Goal: Task Accomplishment & Management: Manage account settings

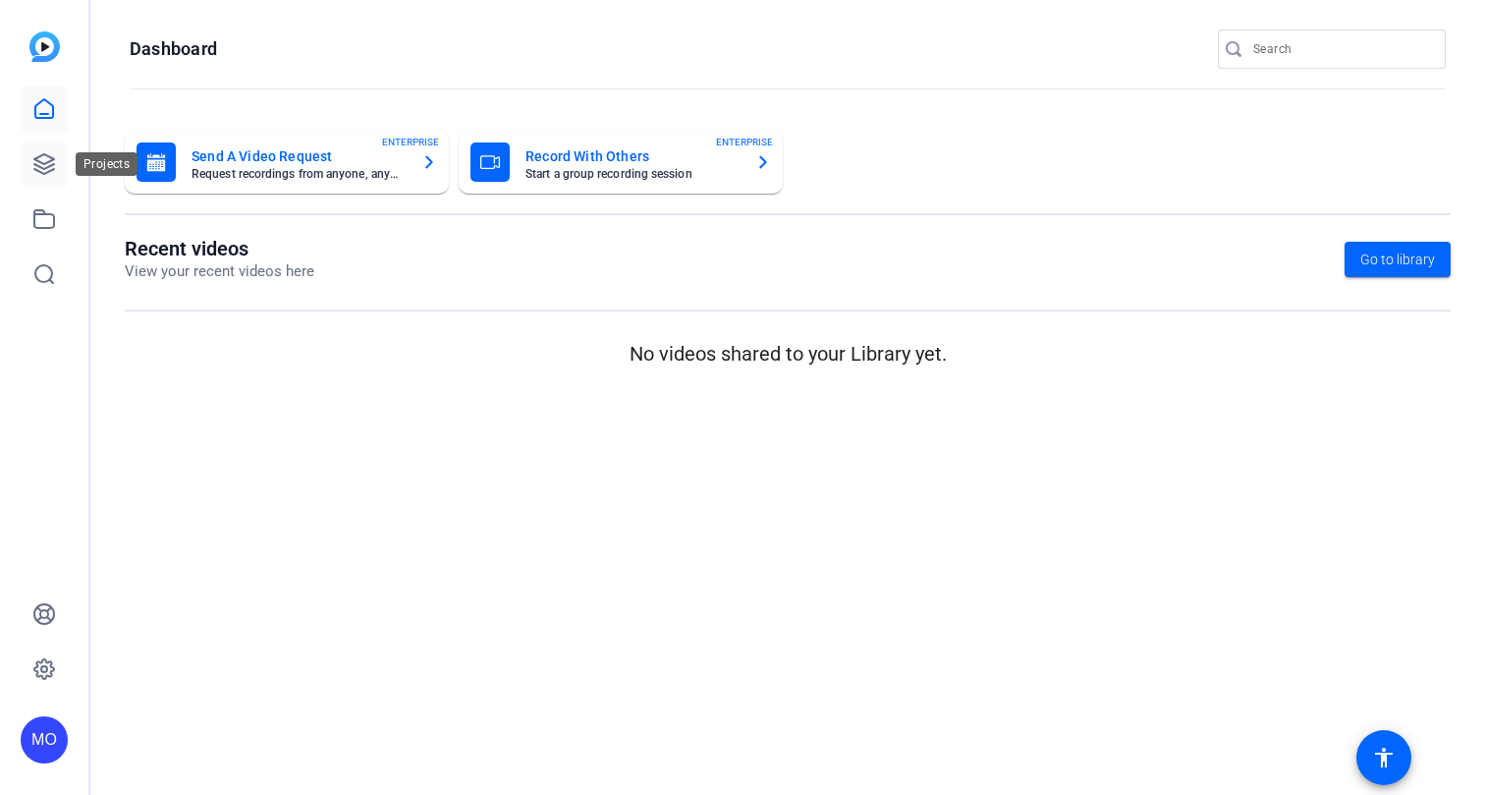
click at [50, 178] on link at bounding box center [44, 163] width 47 height 47
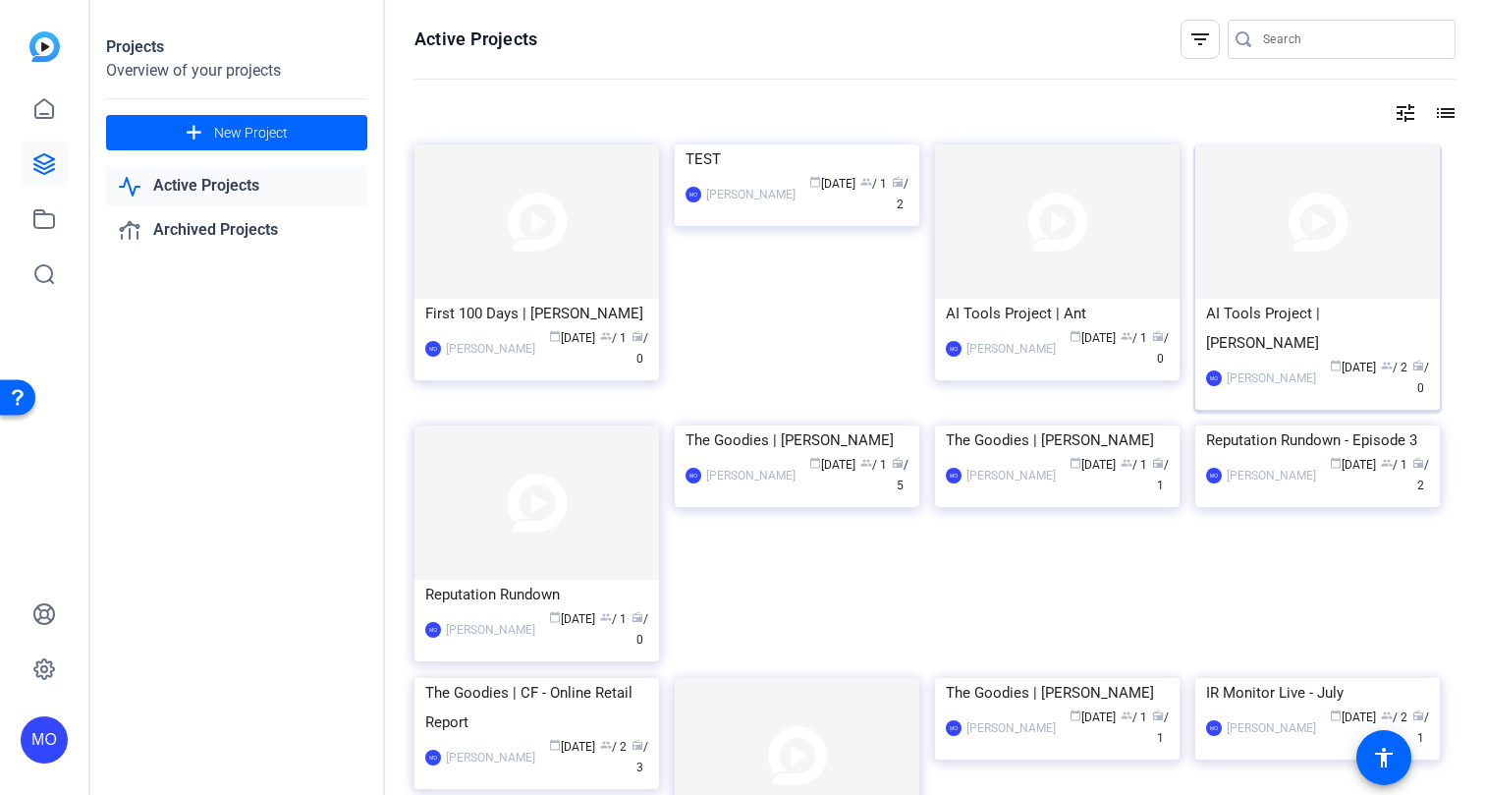
click at [1313, 259] on img at bounding box center [1317, 221] width 245 height 154
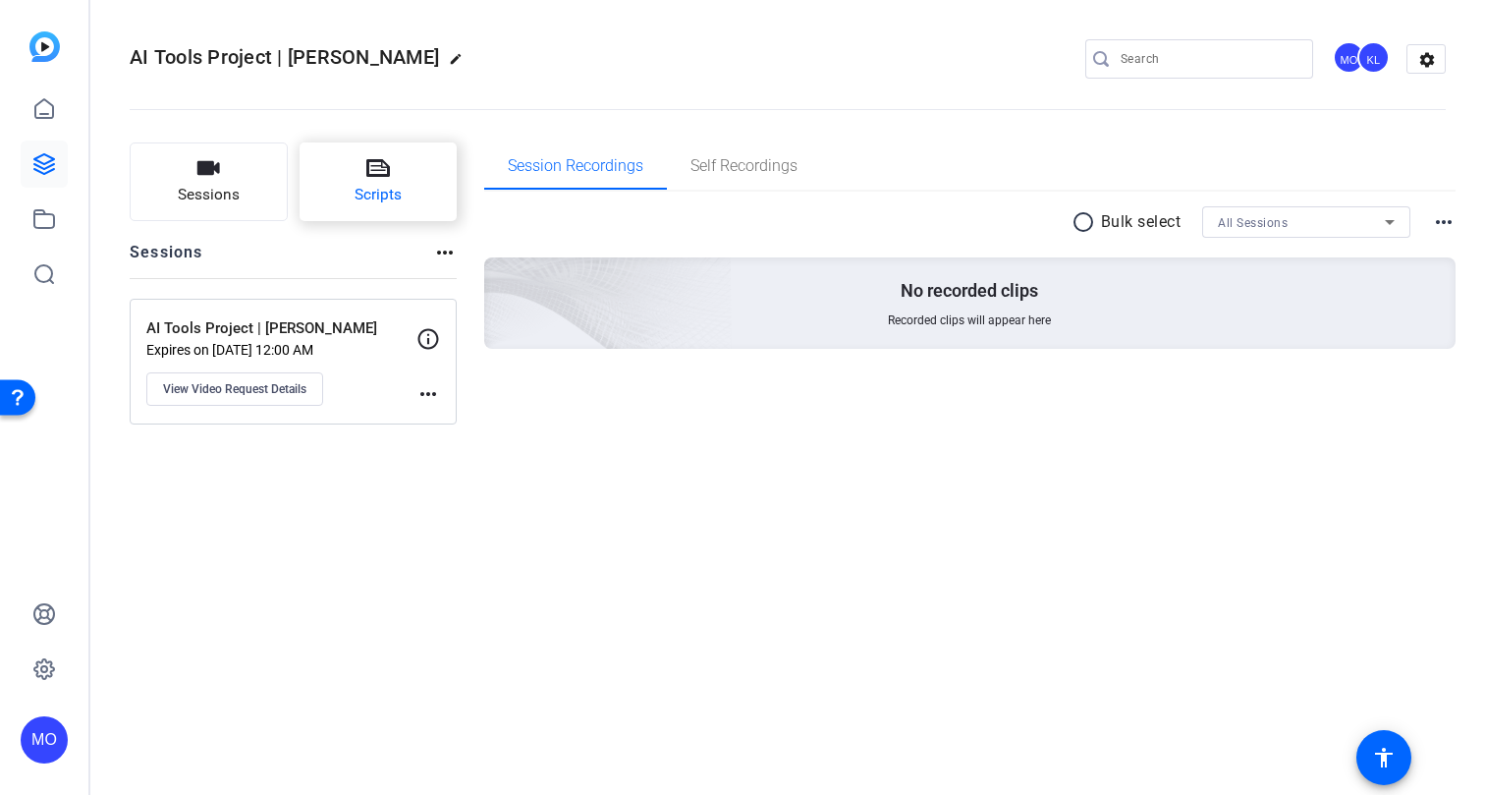
click at [344, 189] on button "Scripts" at bounding box center [379, 181] width 158 height 79
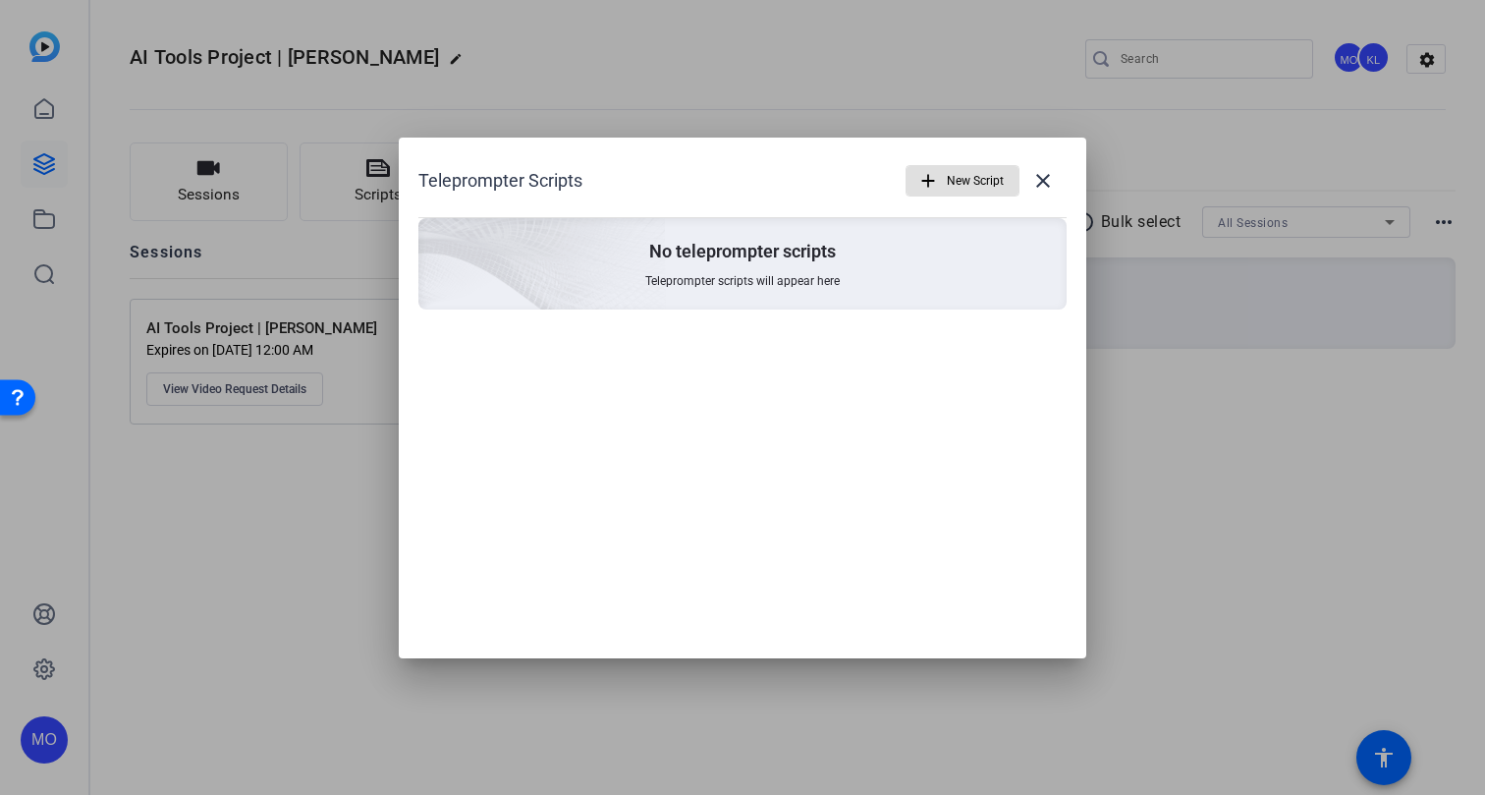
click at [943, 195] on span "button" at bounding box center [962, 180] width 112 height 47
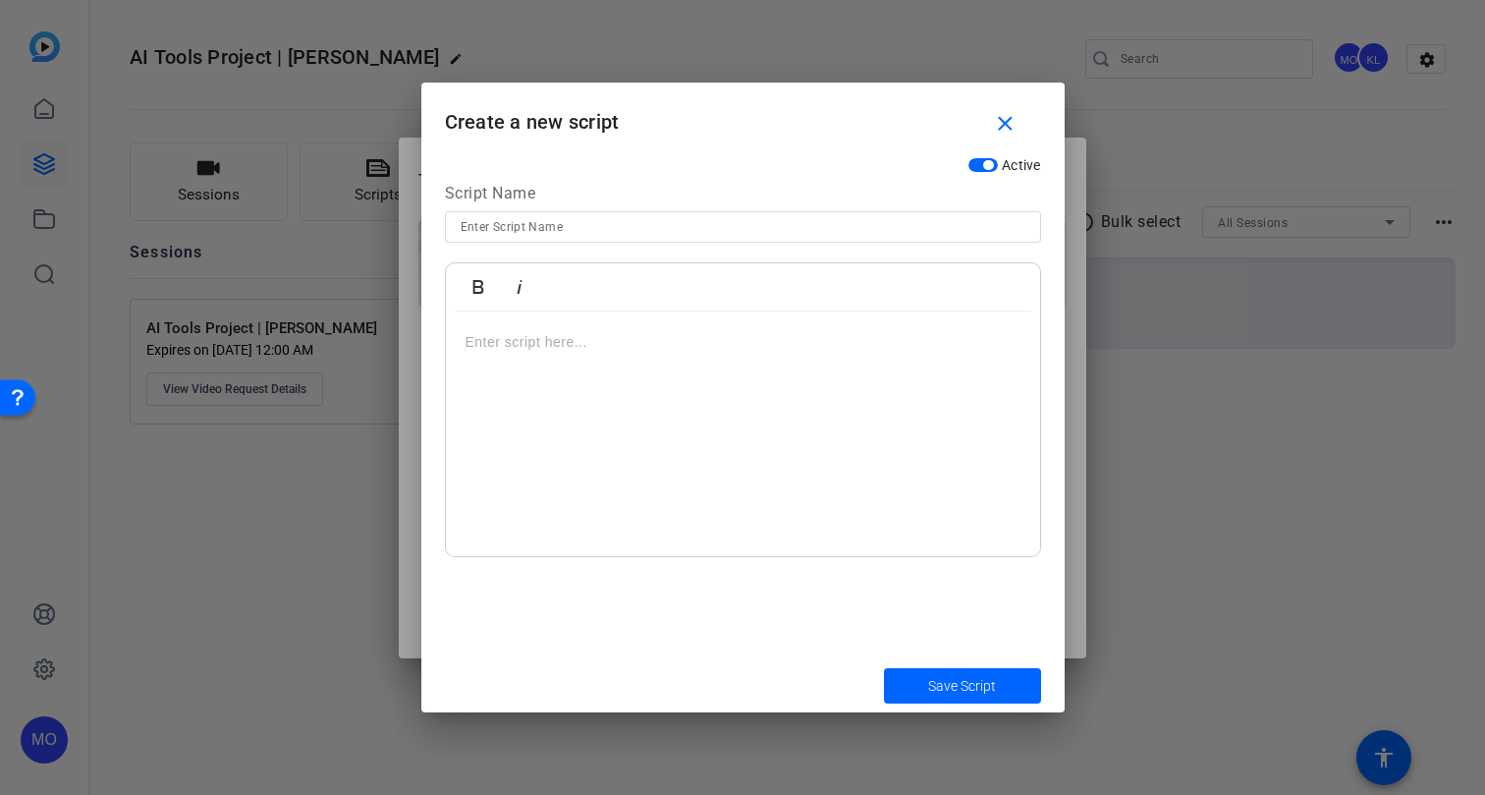
click at [508, 343] on p at bounding box center [743, 342] width 555 height 22
click at [494, 234] on input at bounding box center [743, 227] width 565 height 24
type input "Intro Script"
click at [528, 360] on div at bounding box center [743, 434] width 594 height 246
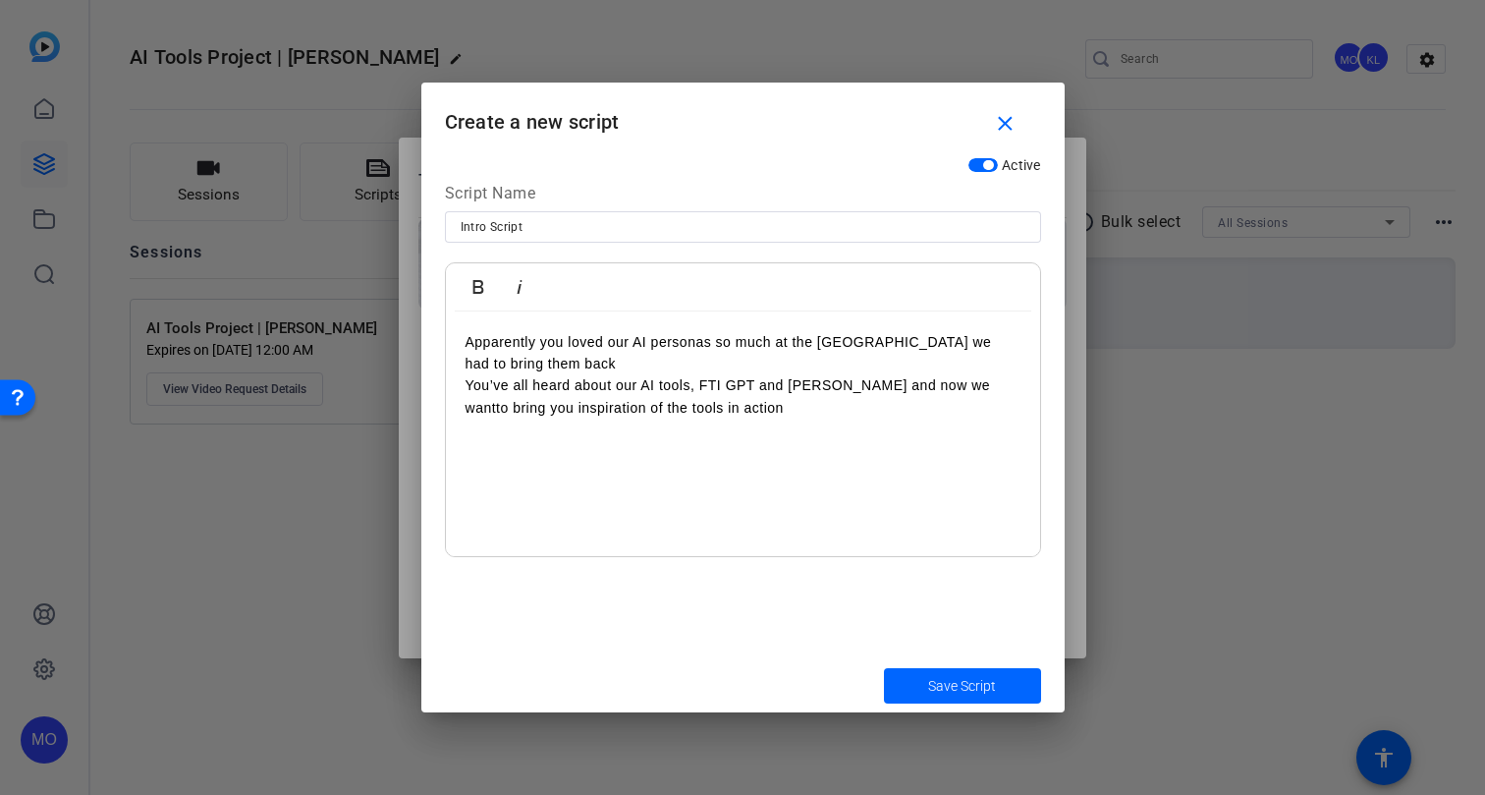
click at [463, 382] on div "Apparently you loved our AI personas so much at the [GEOGRAPHIC_DATA] we had to…" at bounding box center [743, 434] width 594 height 246
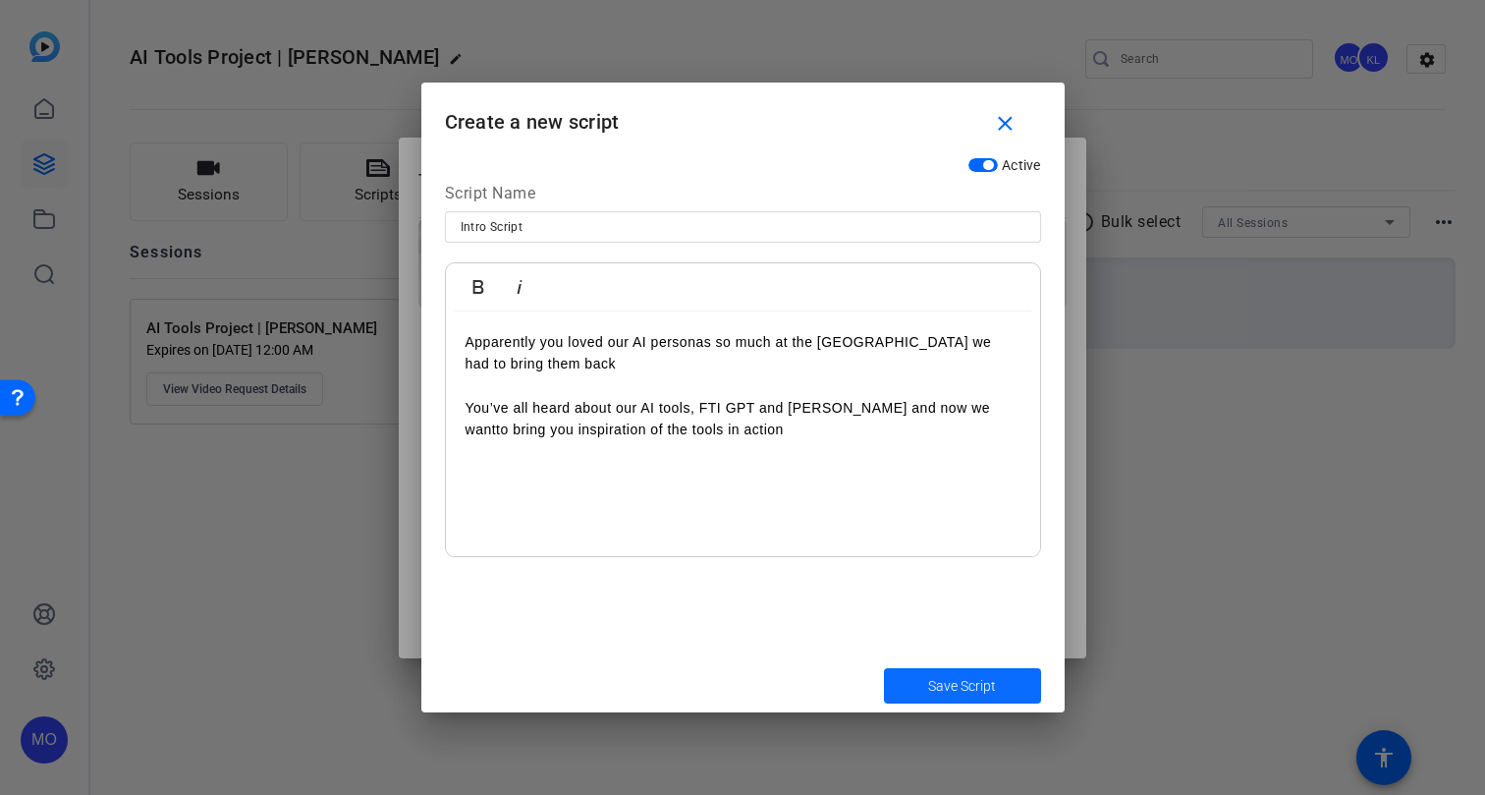
click at [929, 683] on span "Save Script" at bounding box center [962, 686] width 68 height 21
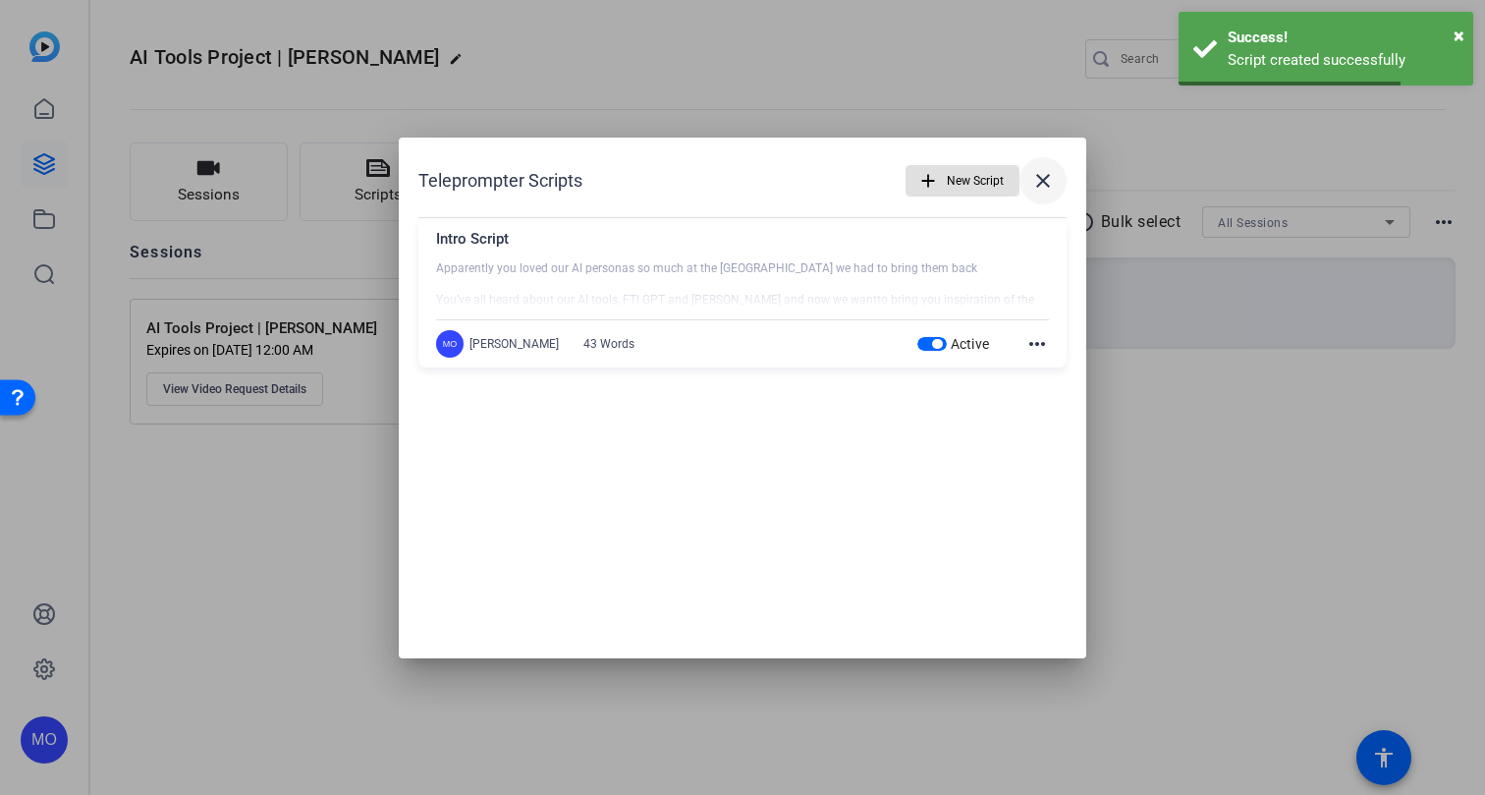
click at [1056, 186] on span at bounding box center [1042, 180] width 47 height 47
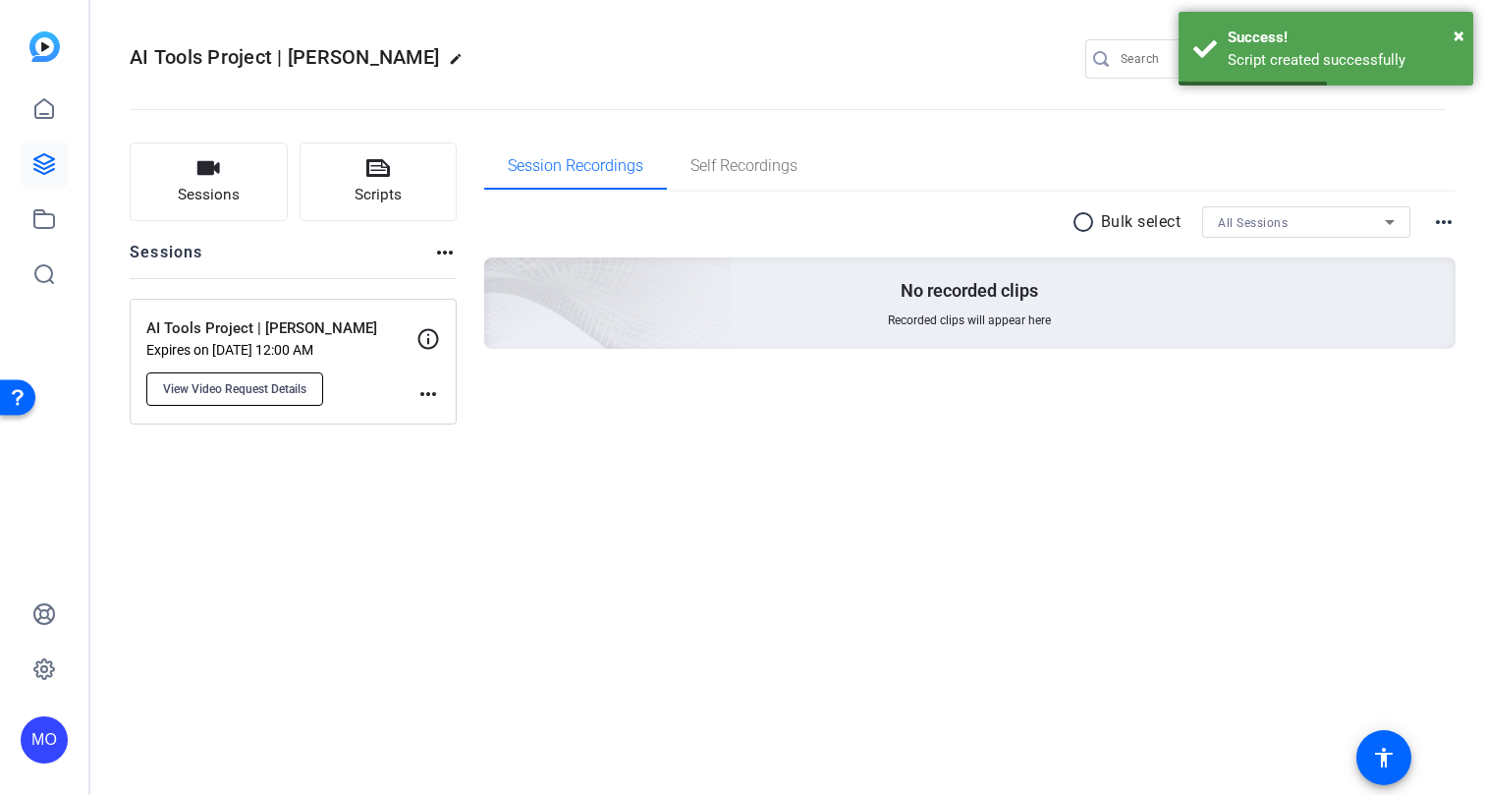
click at [278, 381] on span "View Video Request Details" at bounding box center [234, 389] width 143 height 16
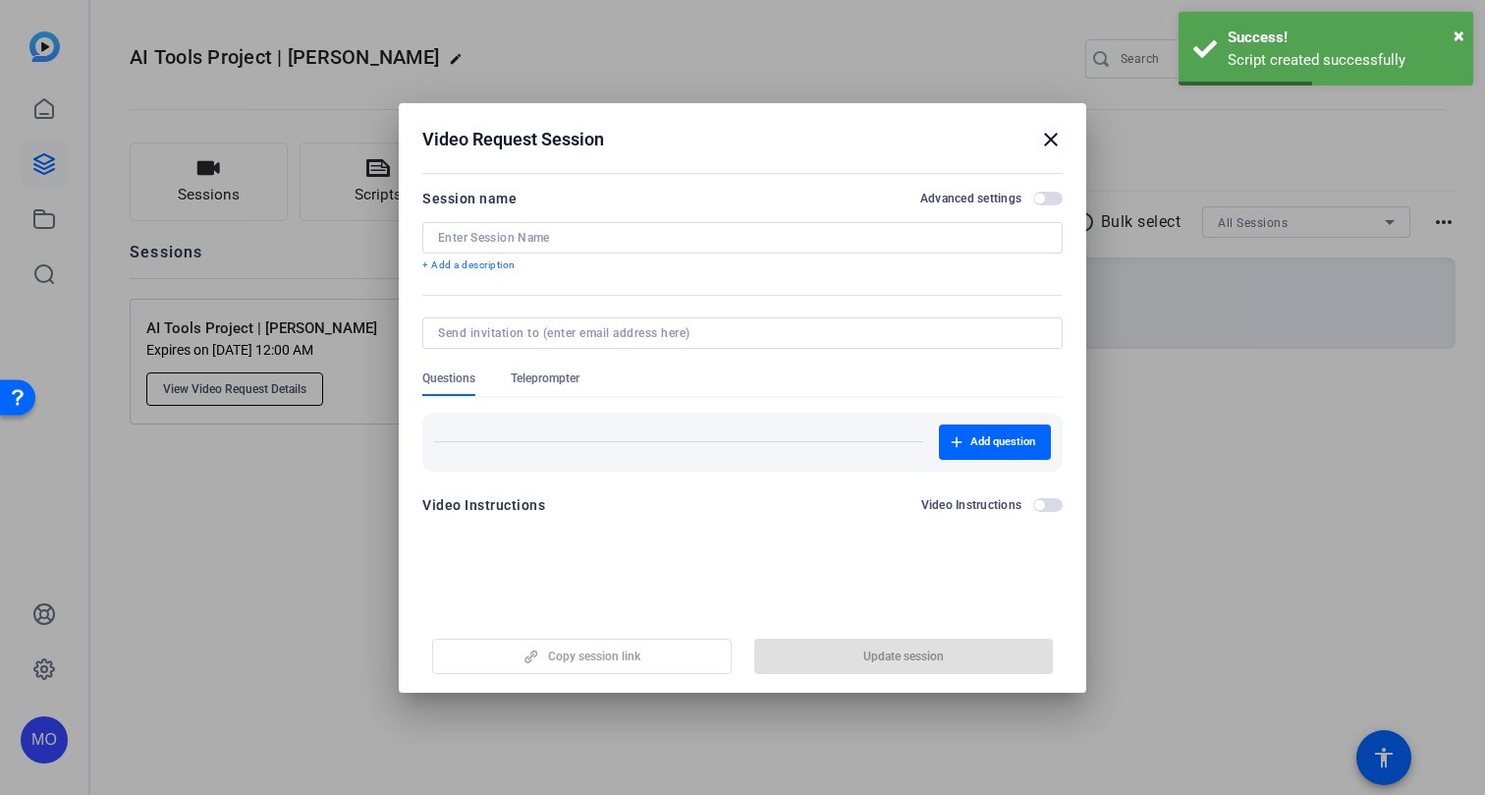
type input "AI Tools Project | [PERSON_NAME]"
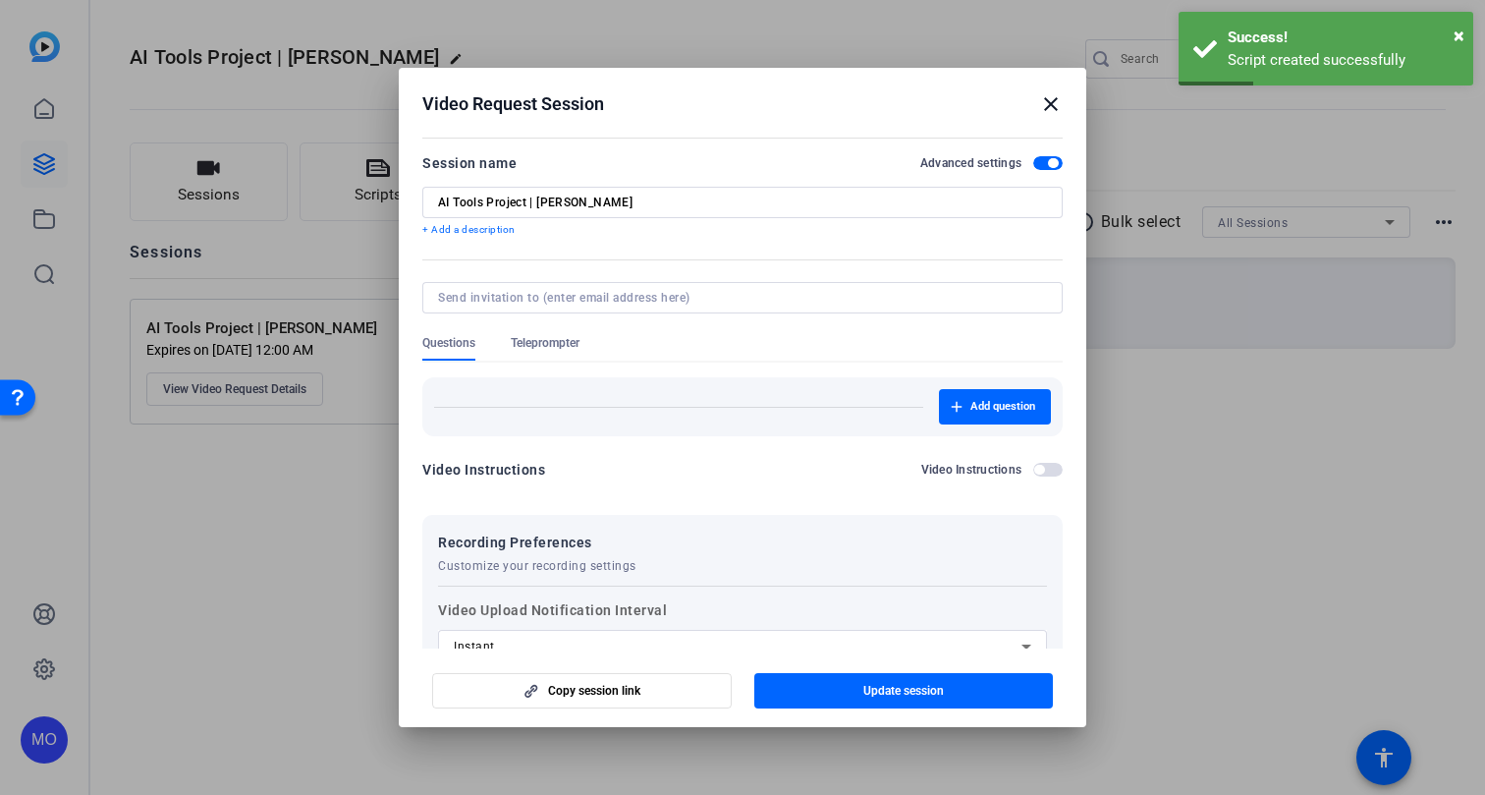
click at [541, 332] on div at bounding box center [742, 324] width 640 height 22
click at [541, 338] on span "Teleprompter" at bounding box center [545, 343] width 69 height 16
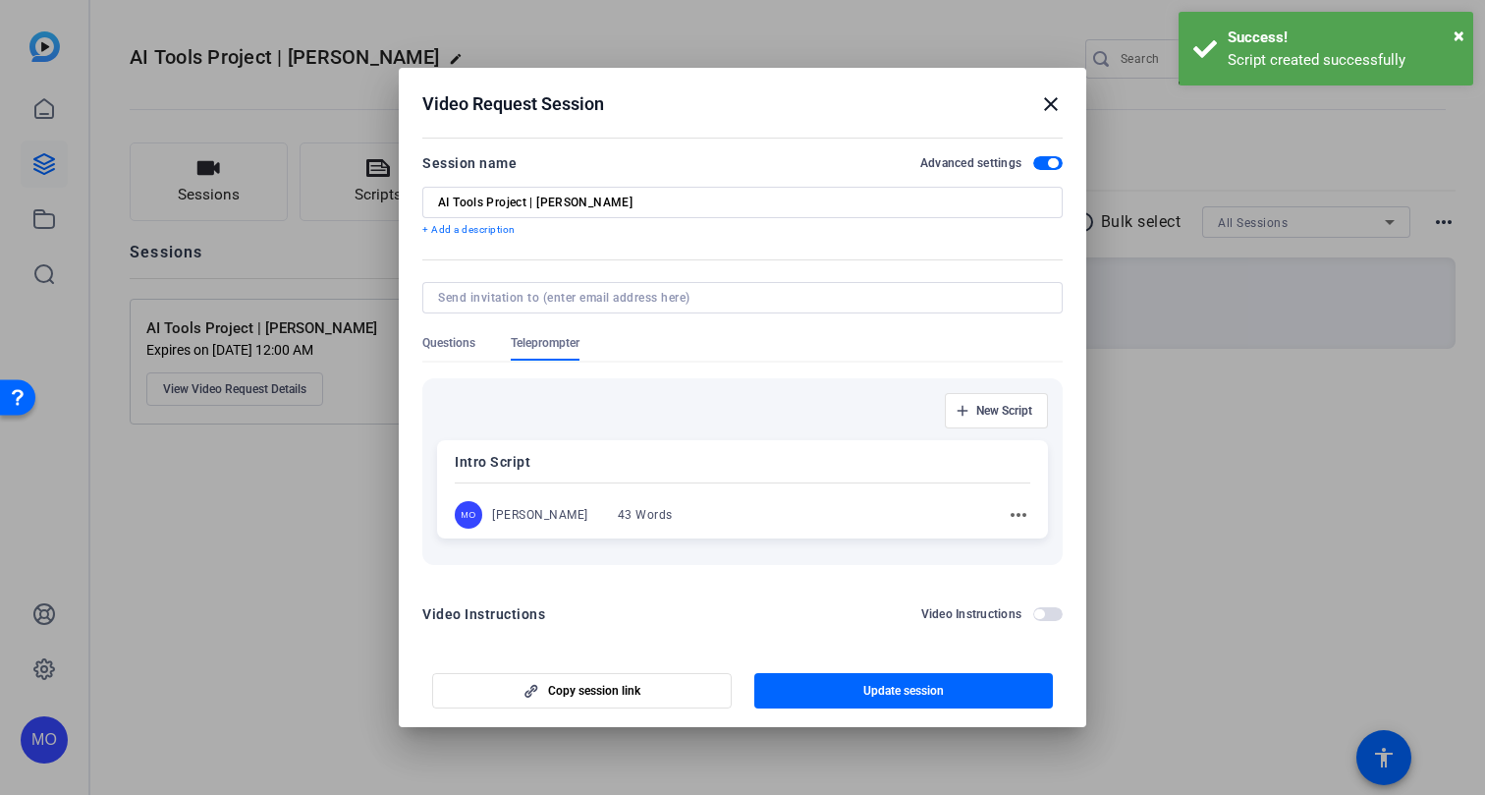
click at [654, 444] on div "Intro Script MO [PERSON_NAME] 43 Words more_horiz" at bounding box center [742, 489] width 611 height 98
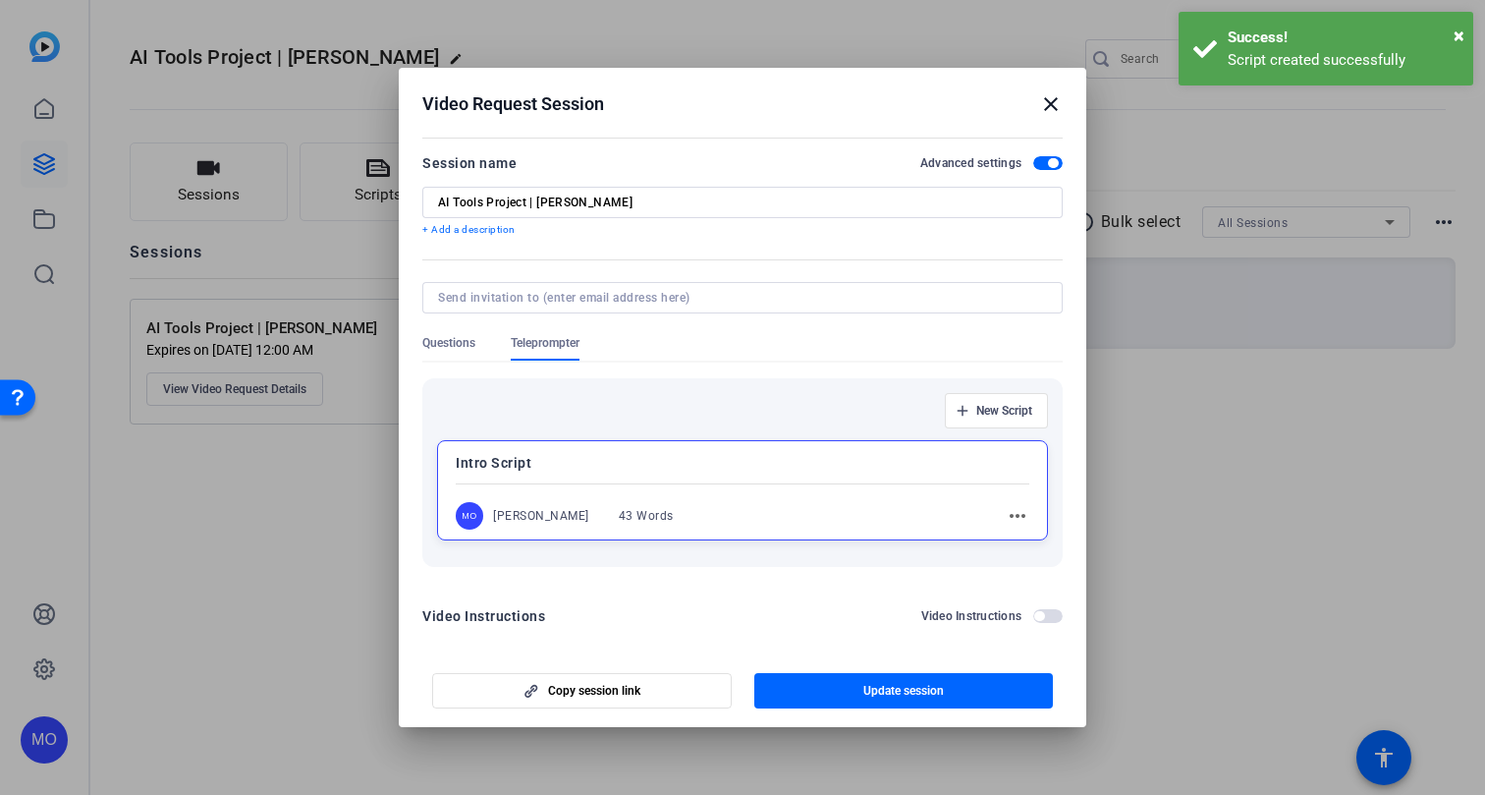
click at [654, 474] on div "Intro Script MO [PERSON_NAME] 43 Words more_horiz" at bounding box center [742, 490] width 611 height 100
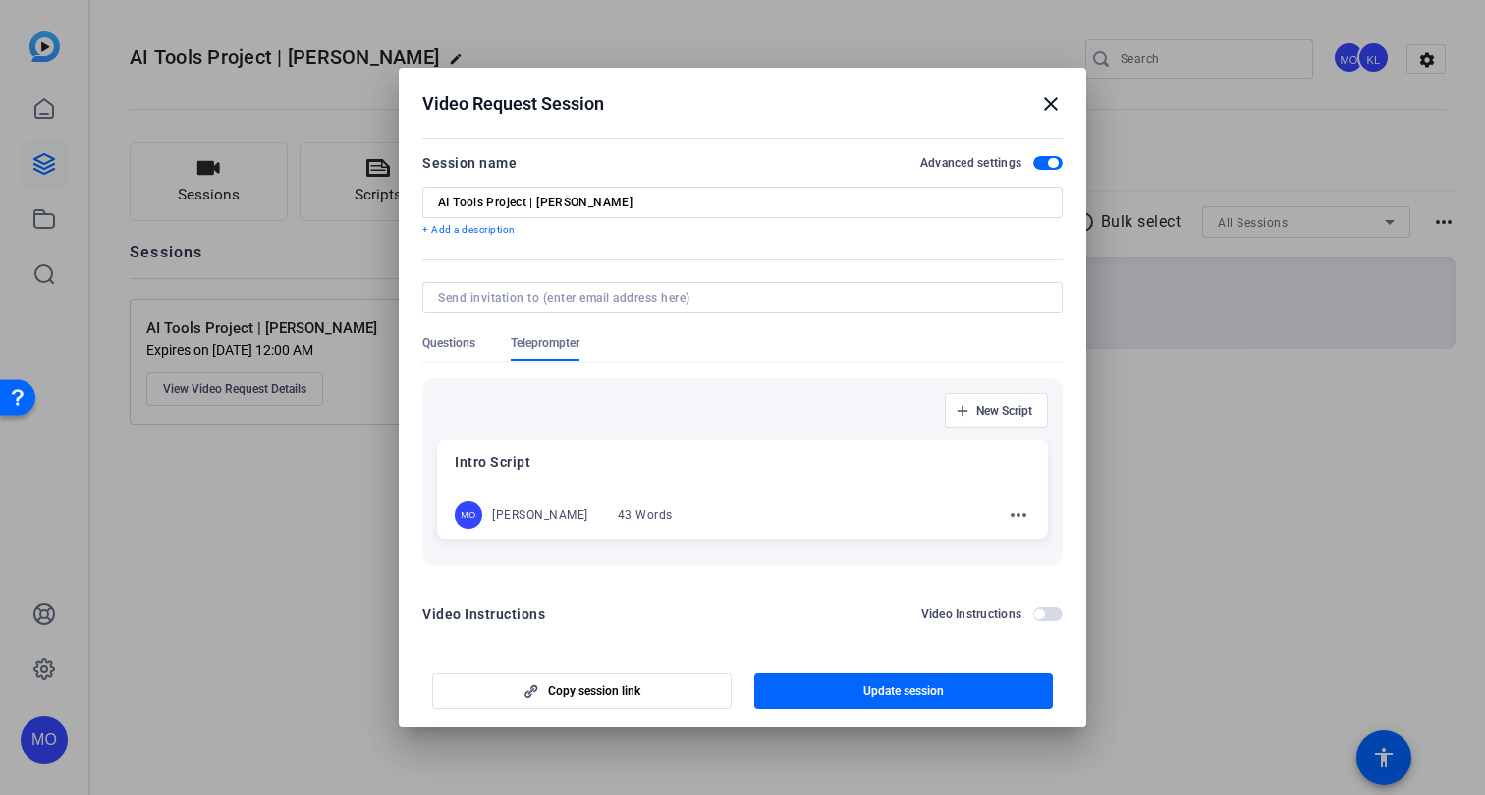
click at [654, 474] on div "Intro Script MO [PERSON_NAME] 43 Words more_horiz" at bounding box center [742, 489] width 611 height 98
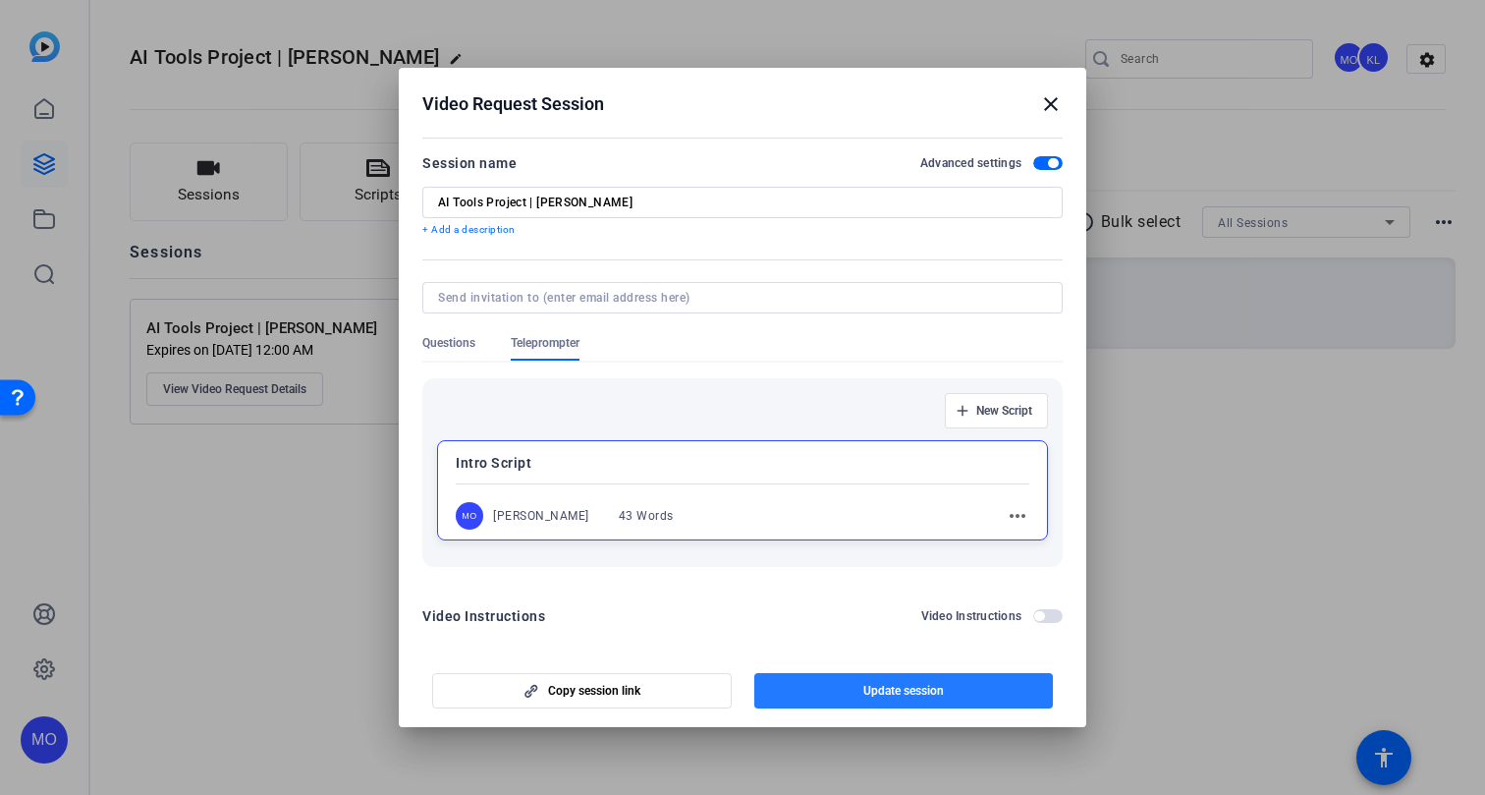
click at [896, 689] on span "Update session" at bounding box center [903, 691] width 81 height 16
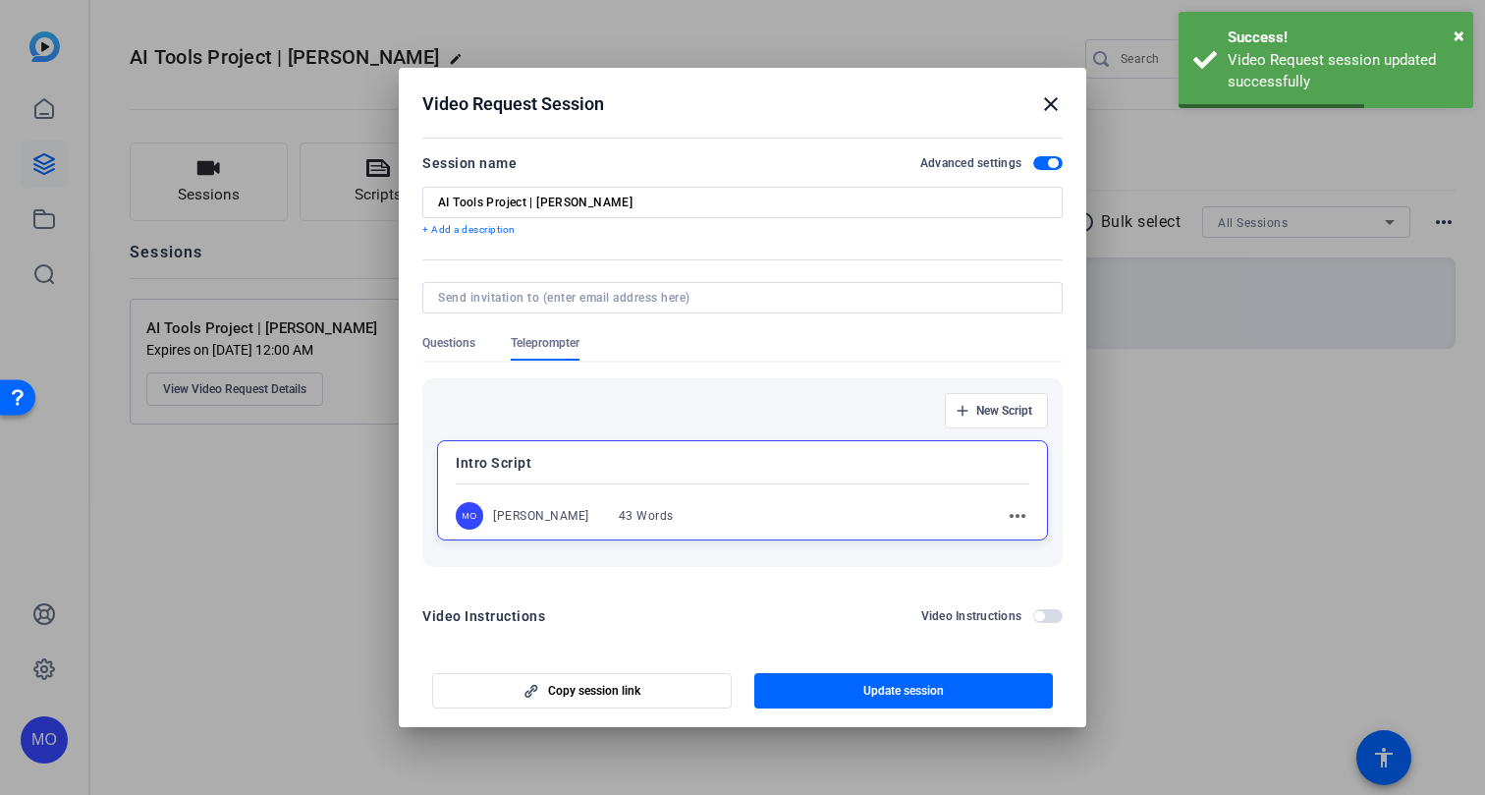
click at [1045, 101] on mat-icon "close" at bounding box center [1051, 104] width 24 height 24
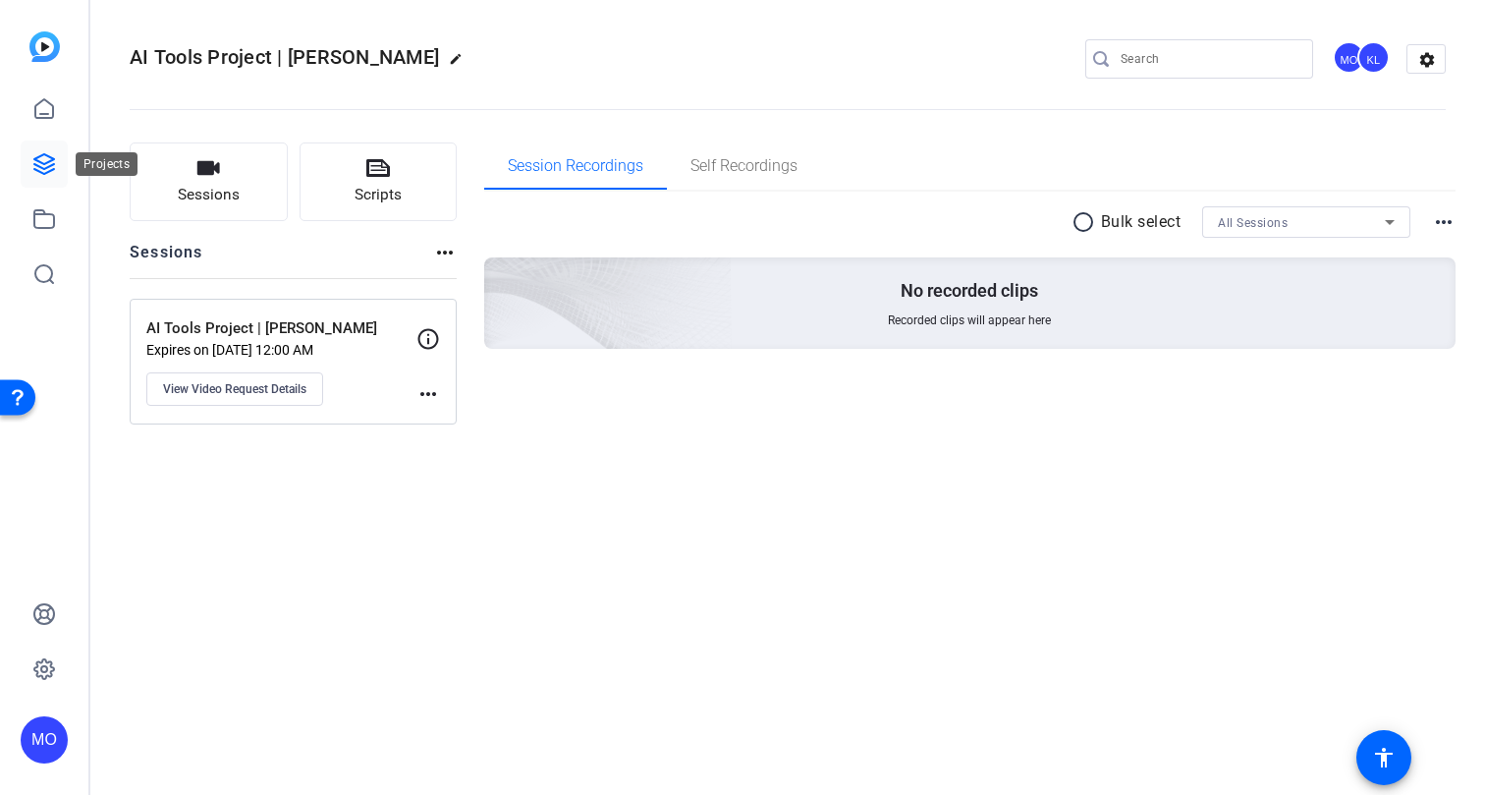
click at [41, 168] on icon at bounding box center [44, 164] width 20 height 20
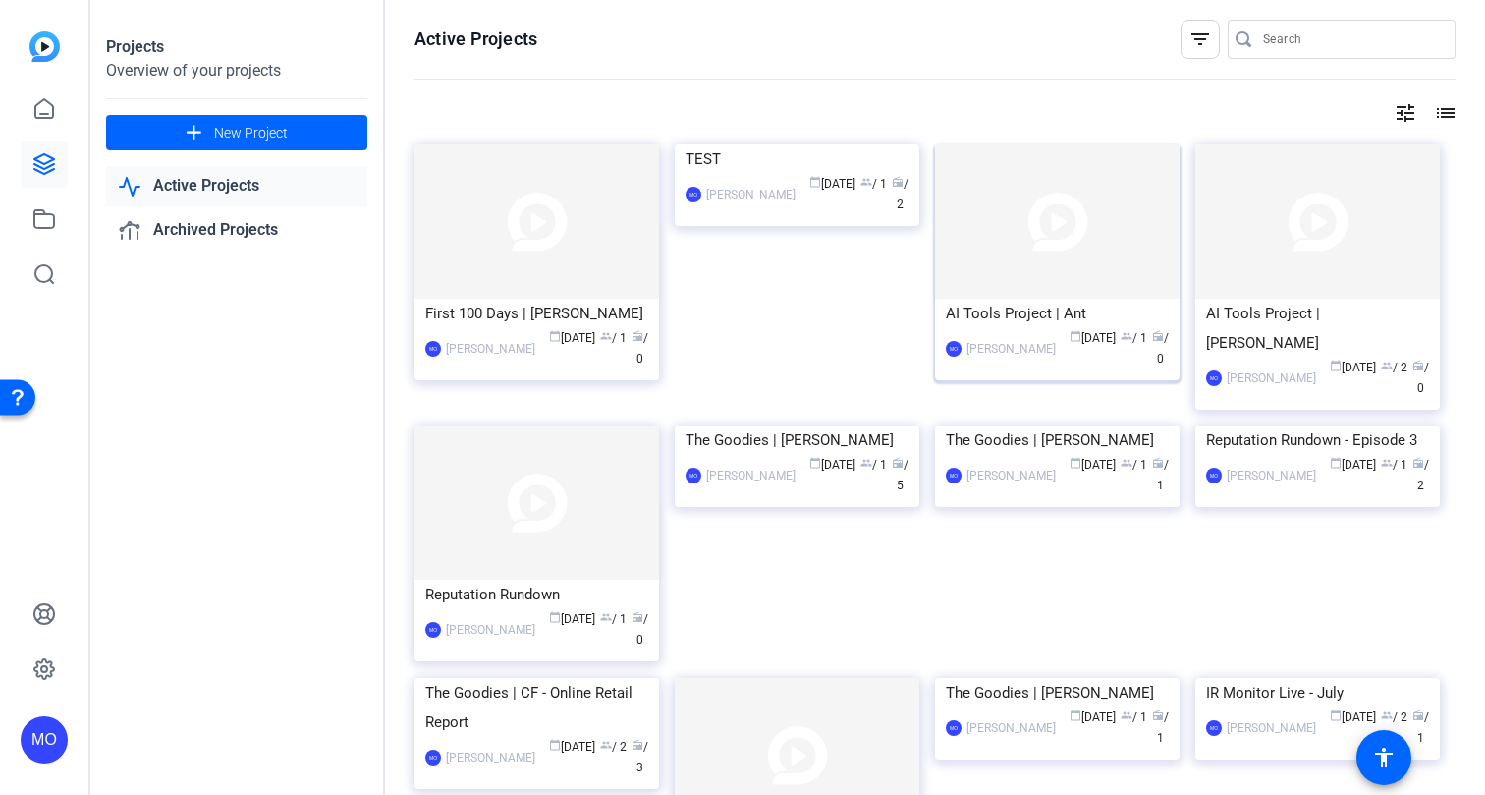
click at [1035, 264] on img at bounding box center [1057, 221] width 245 height 154
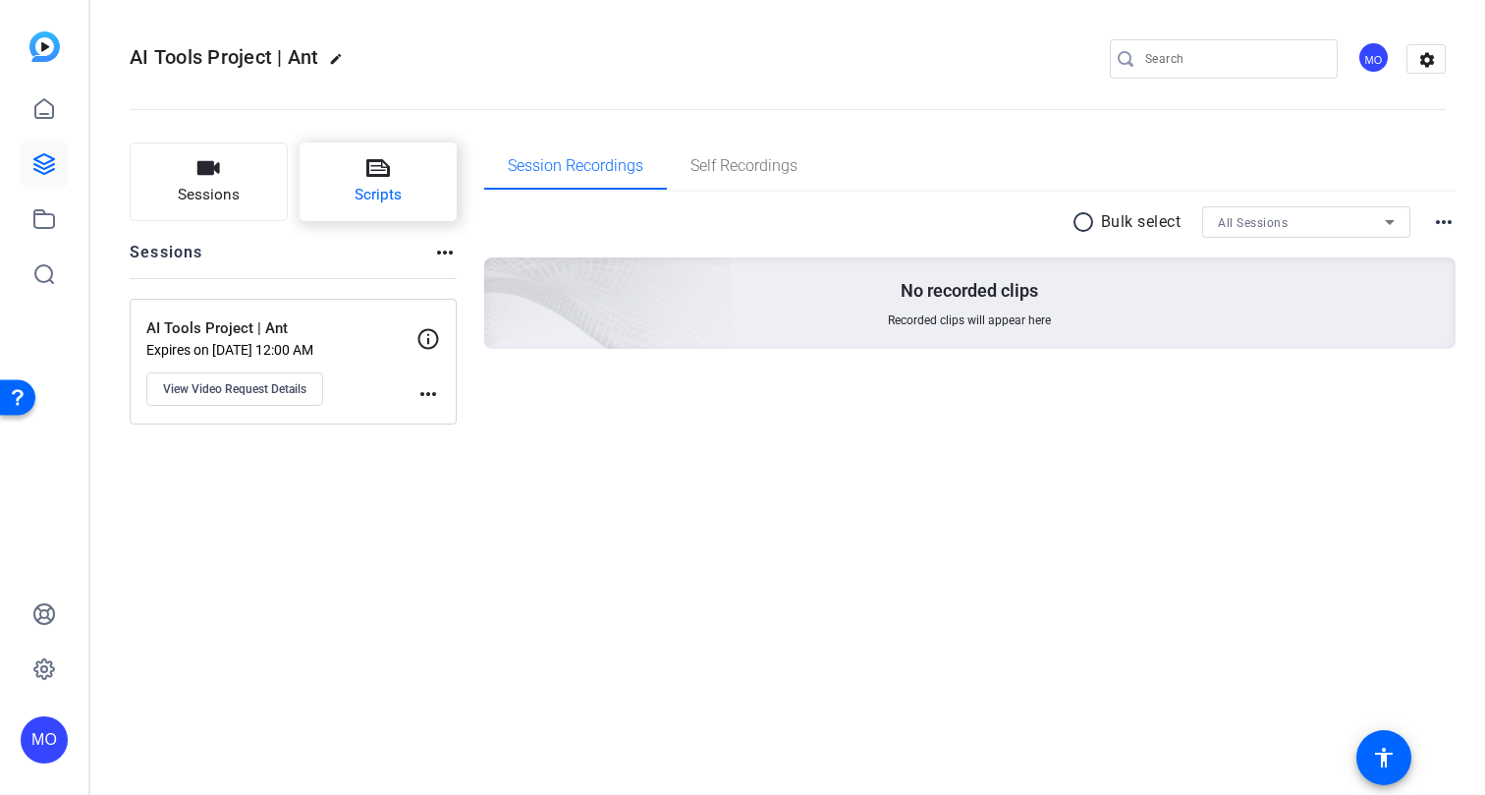
click at [370, 191] on span "Scripts" at bounding box center [378, 195] width 47 height 23
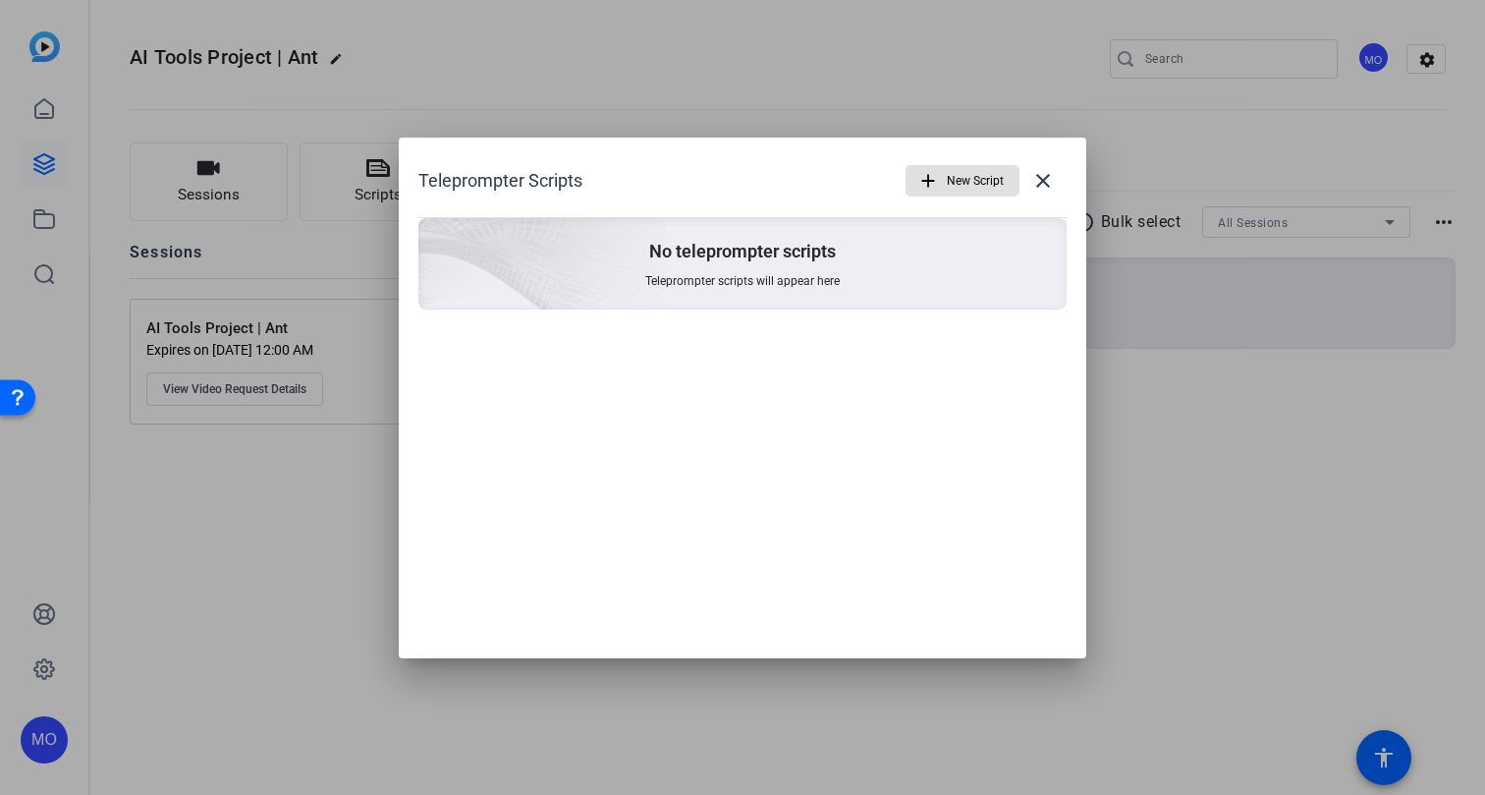
click at [911, 190] on span "button" at bounding box center [962, 180] width 112 height 47
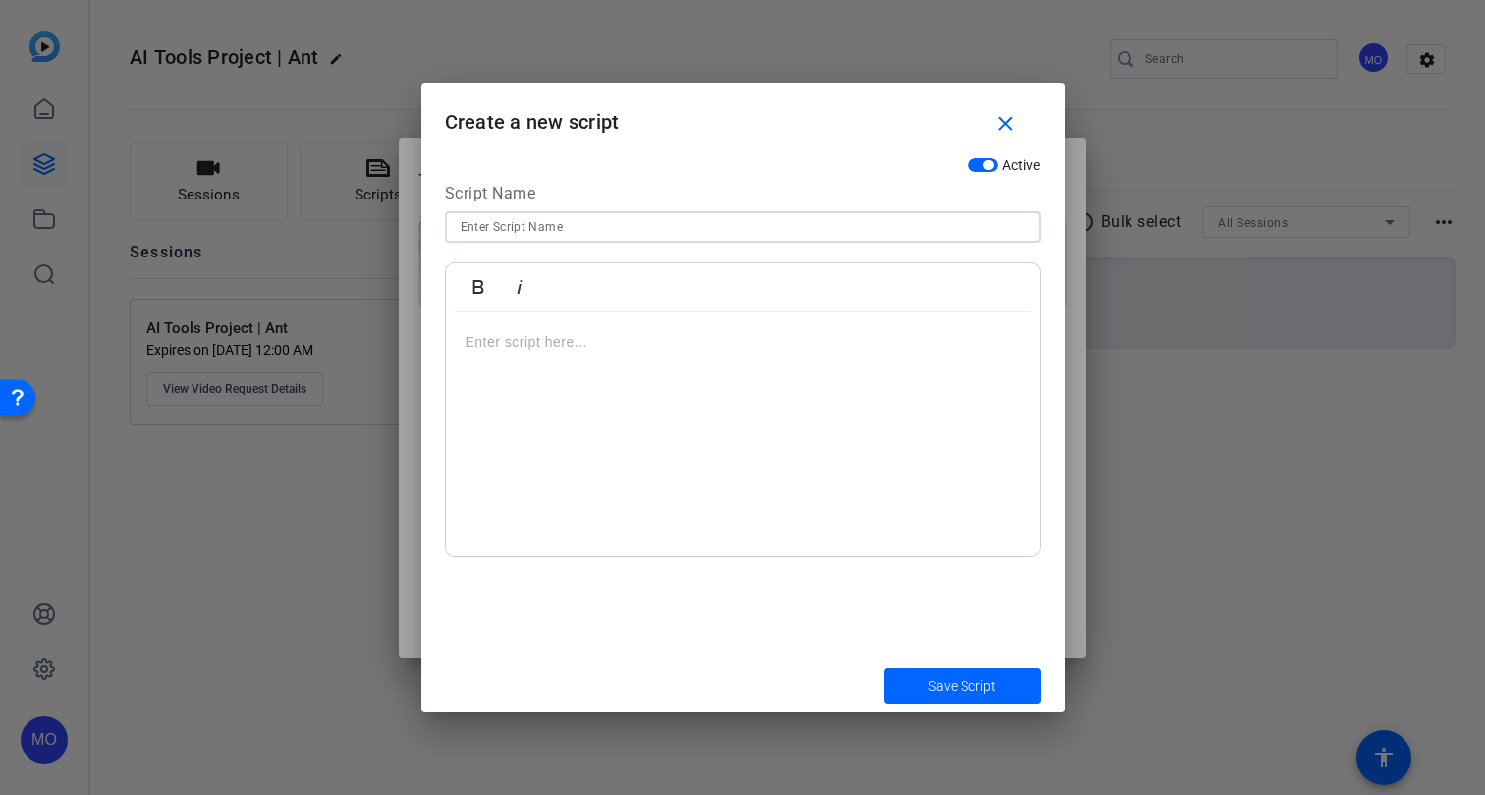
click at [500, 231] on input at bounding box center [743, 227] width 565 height 24
type input "Intro Script"
click at [585, 340] on p at bounding box center [743, 342] width 555 height 22
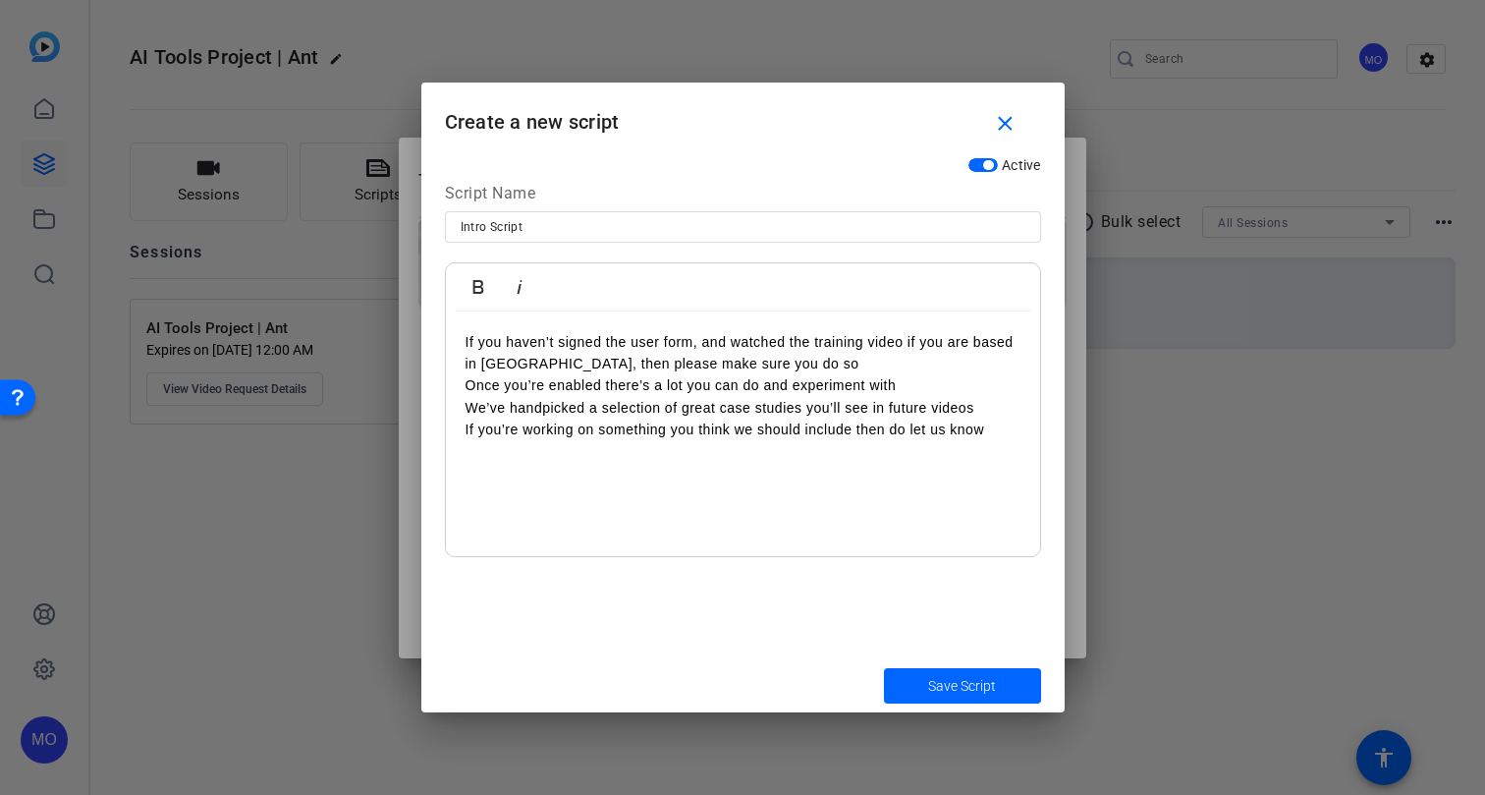
click at [772, 360] on p "If you haven’t signed the user form, and watched the training video if you are …" at bounding box center [743, 353] width 555 height 44
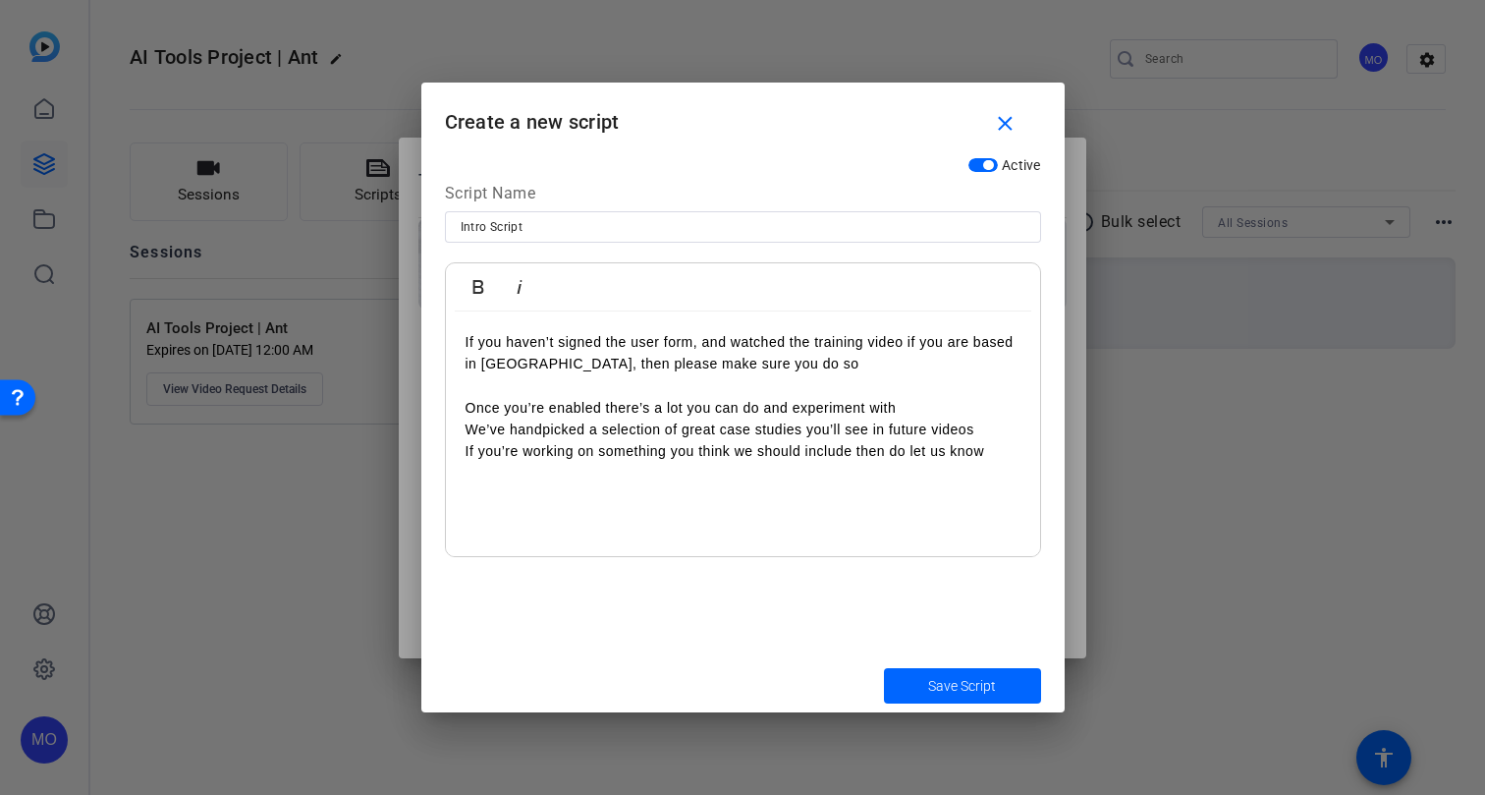
click at [983, 425] on p "We’ve handpicked a selection of great case studies you’ll see in future videos" at bounding box center [743, 429] width 555 height 22
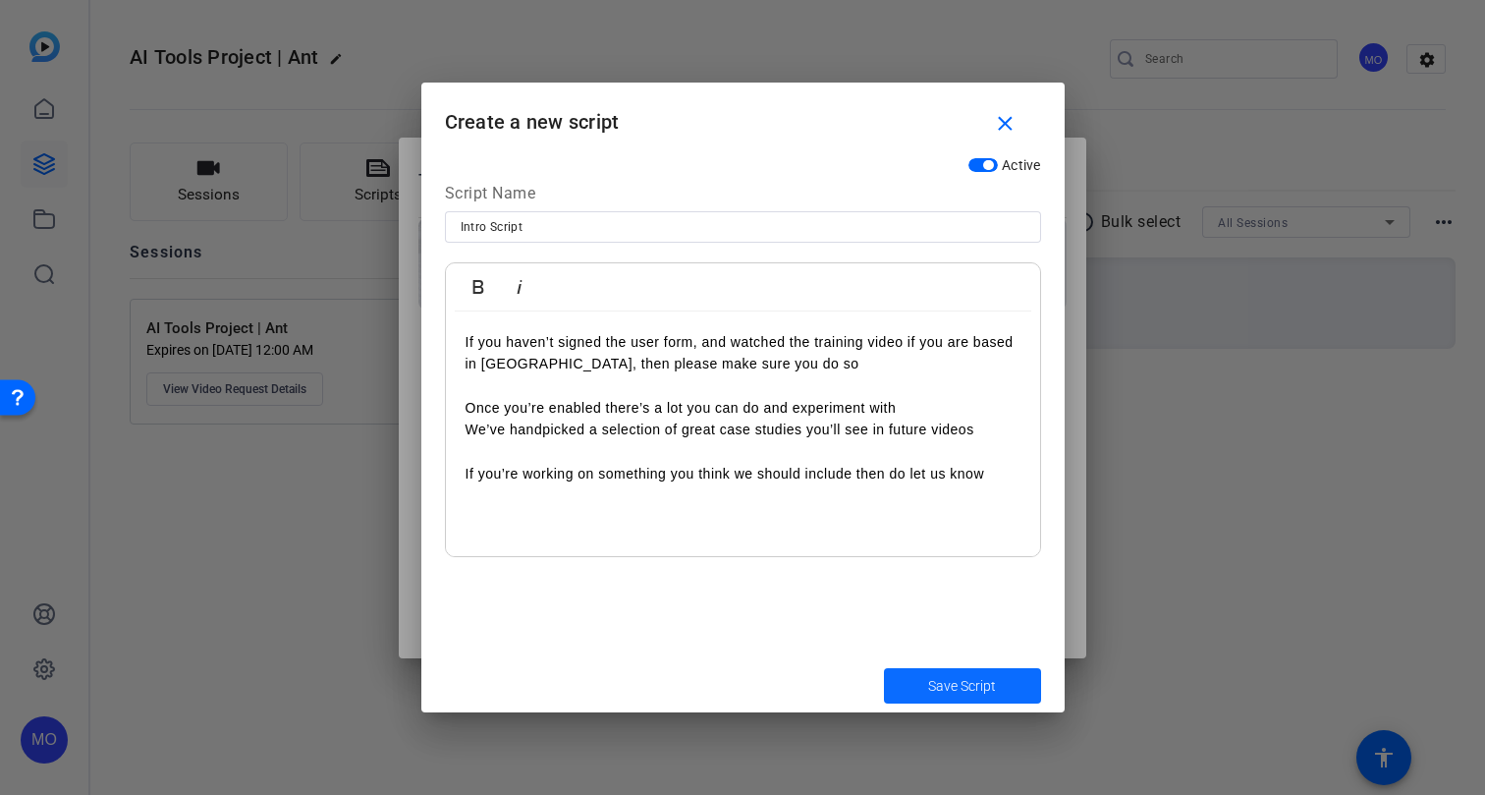
click at [960, 676] on span "Save Script" at bounding box center [962, 686] width 68 height 21
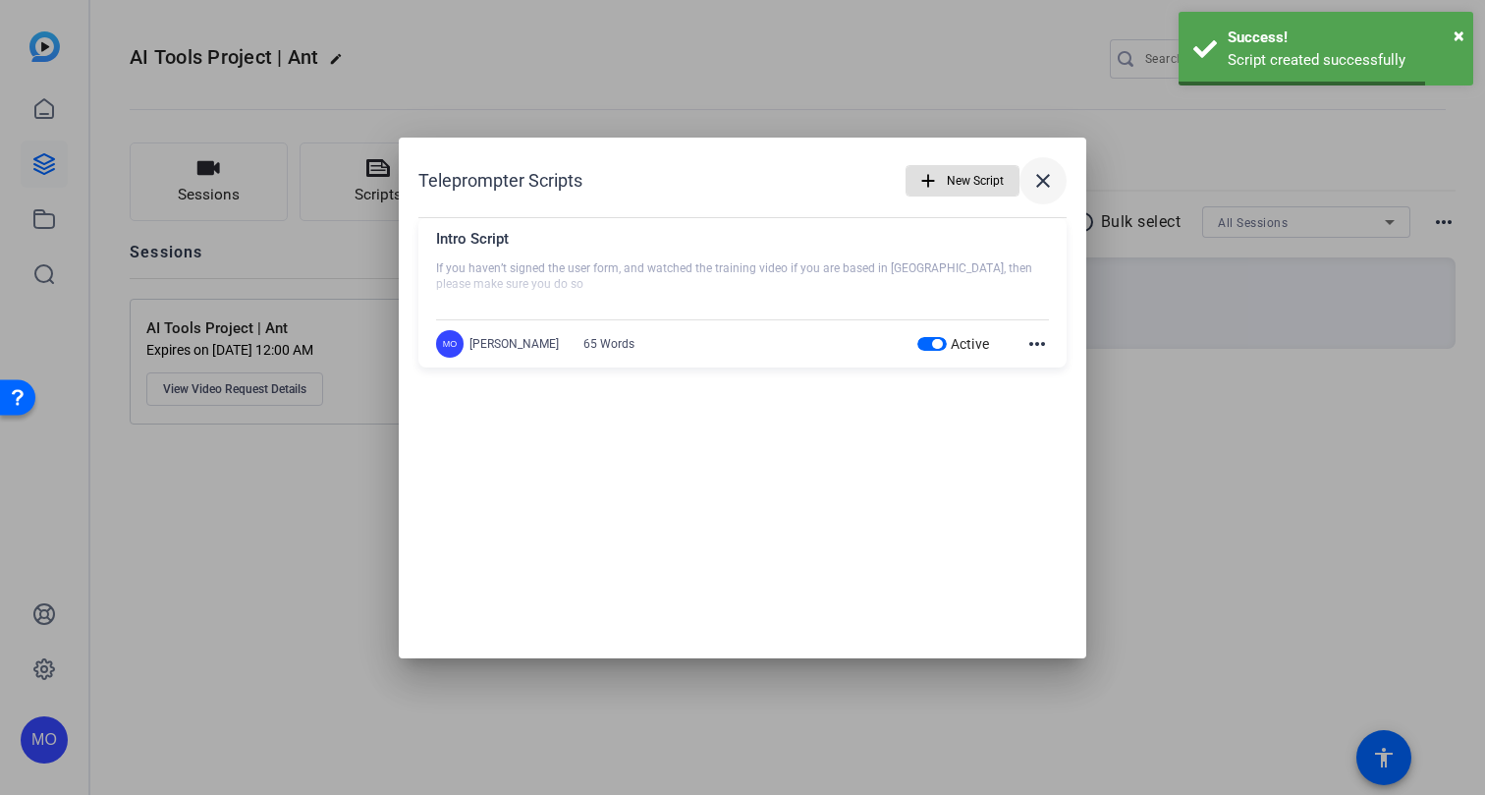
click at [1052, 186] on mat-icon "close" at bounding box center [1043, 181] width 24 height 24
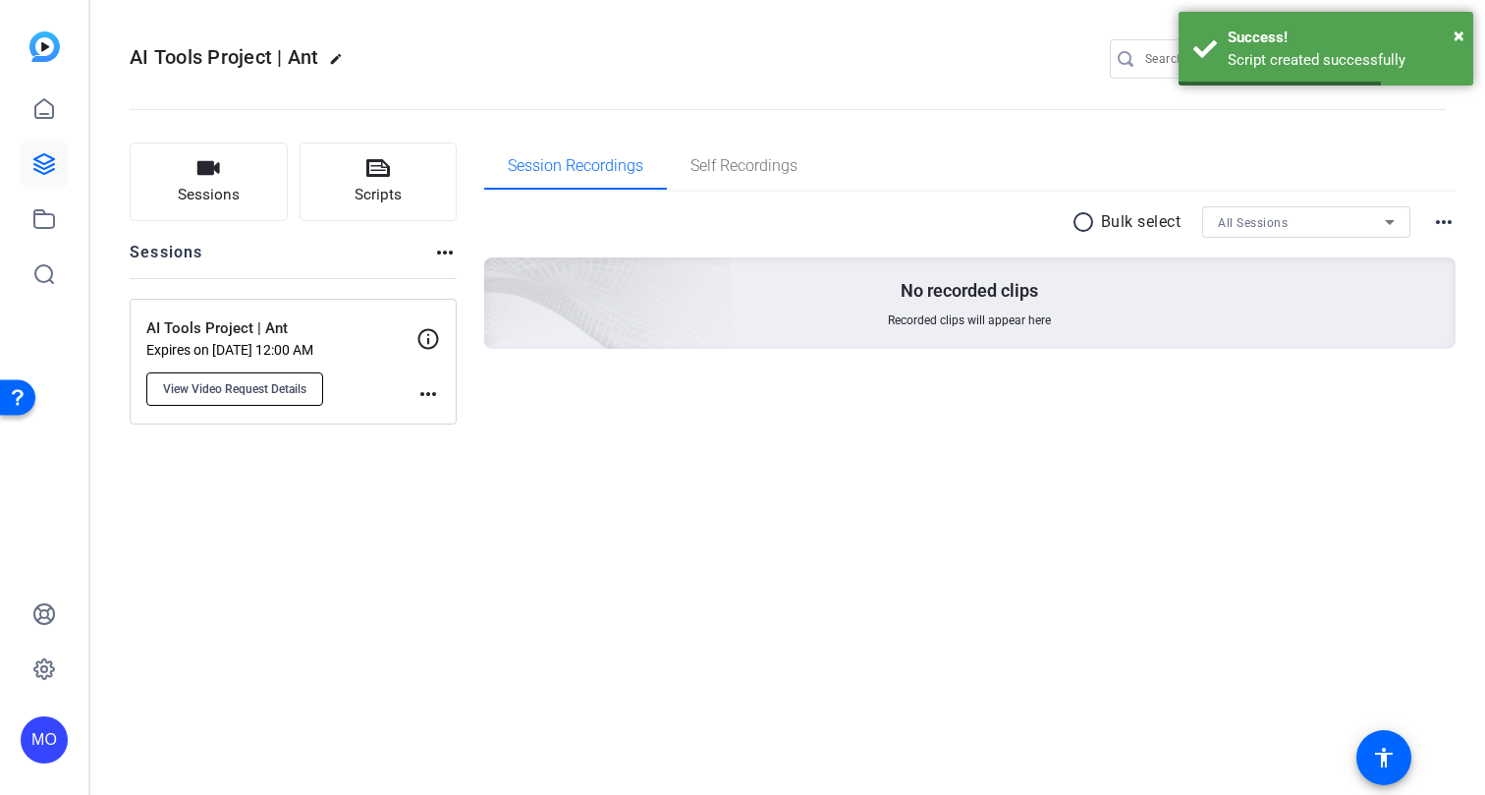
click at [246, 401] on button "View Video Request Details" at bounding box center [234, 388] width 177 height 33
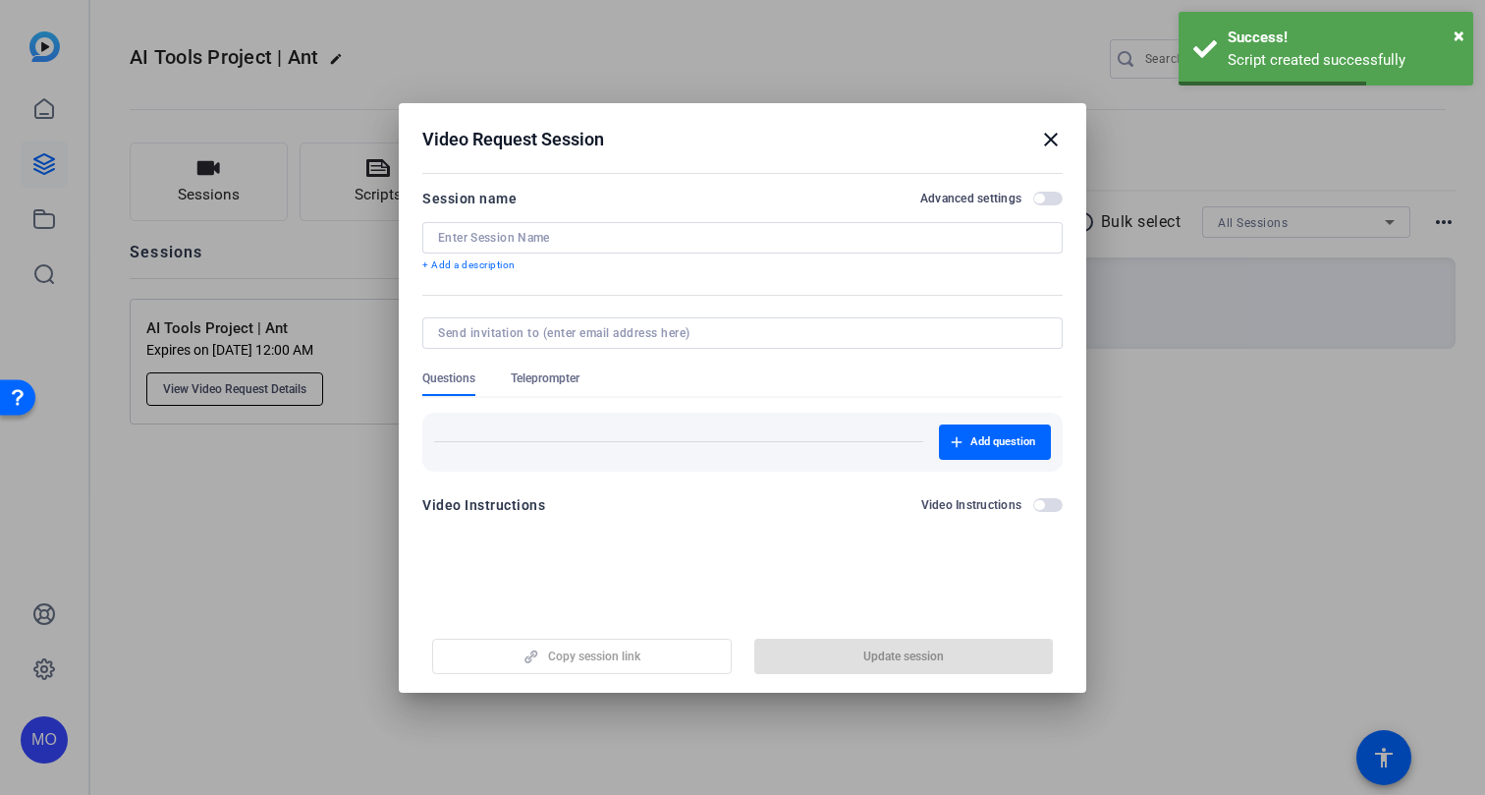
type input "AI Tools Project | Ant"
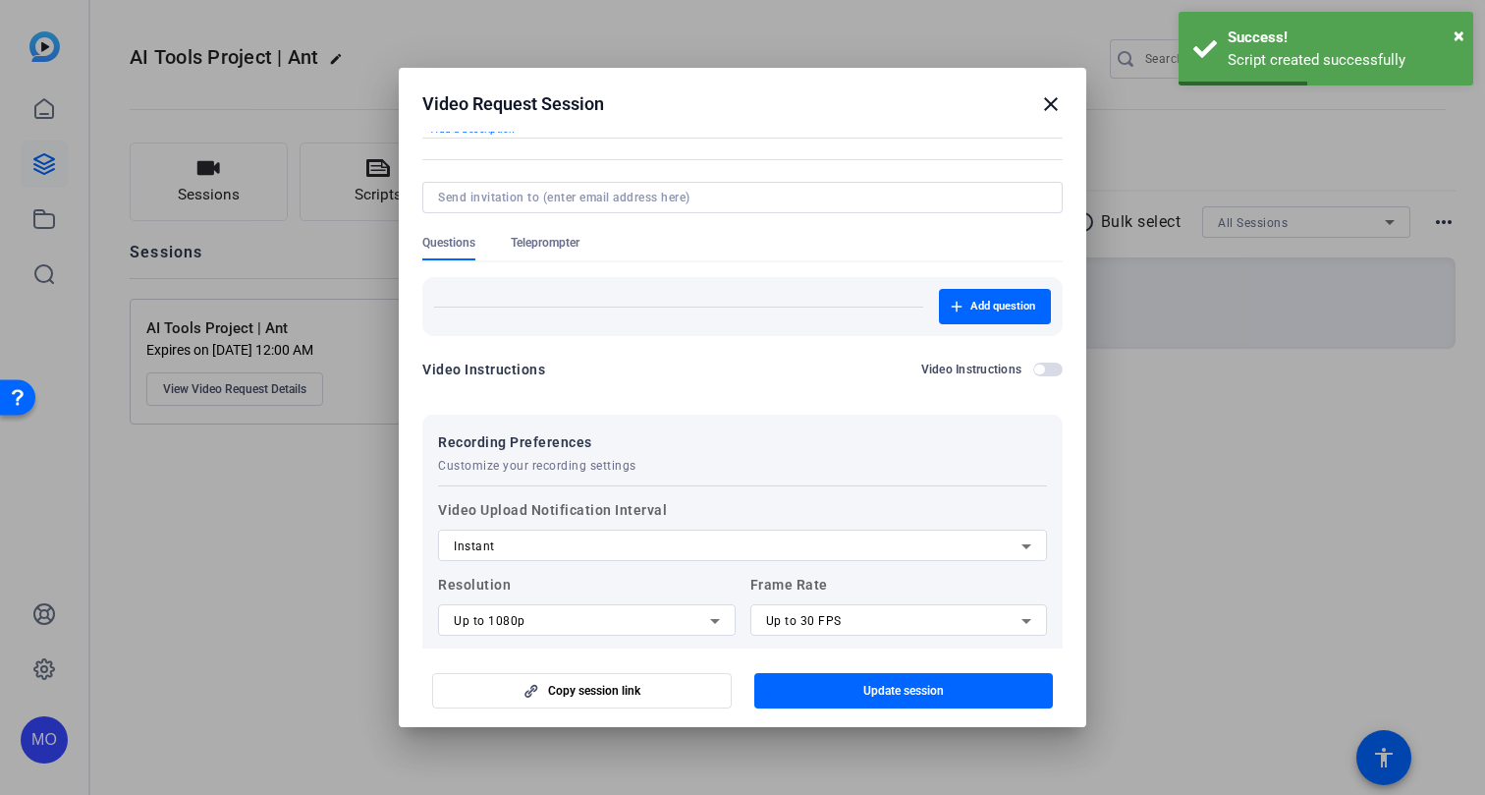
scroll to position [106, 0]
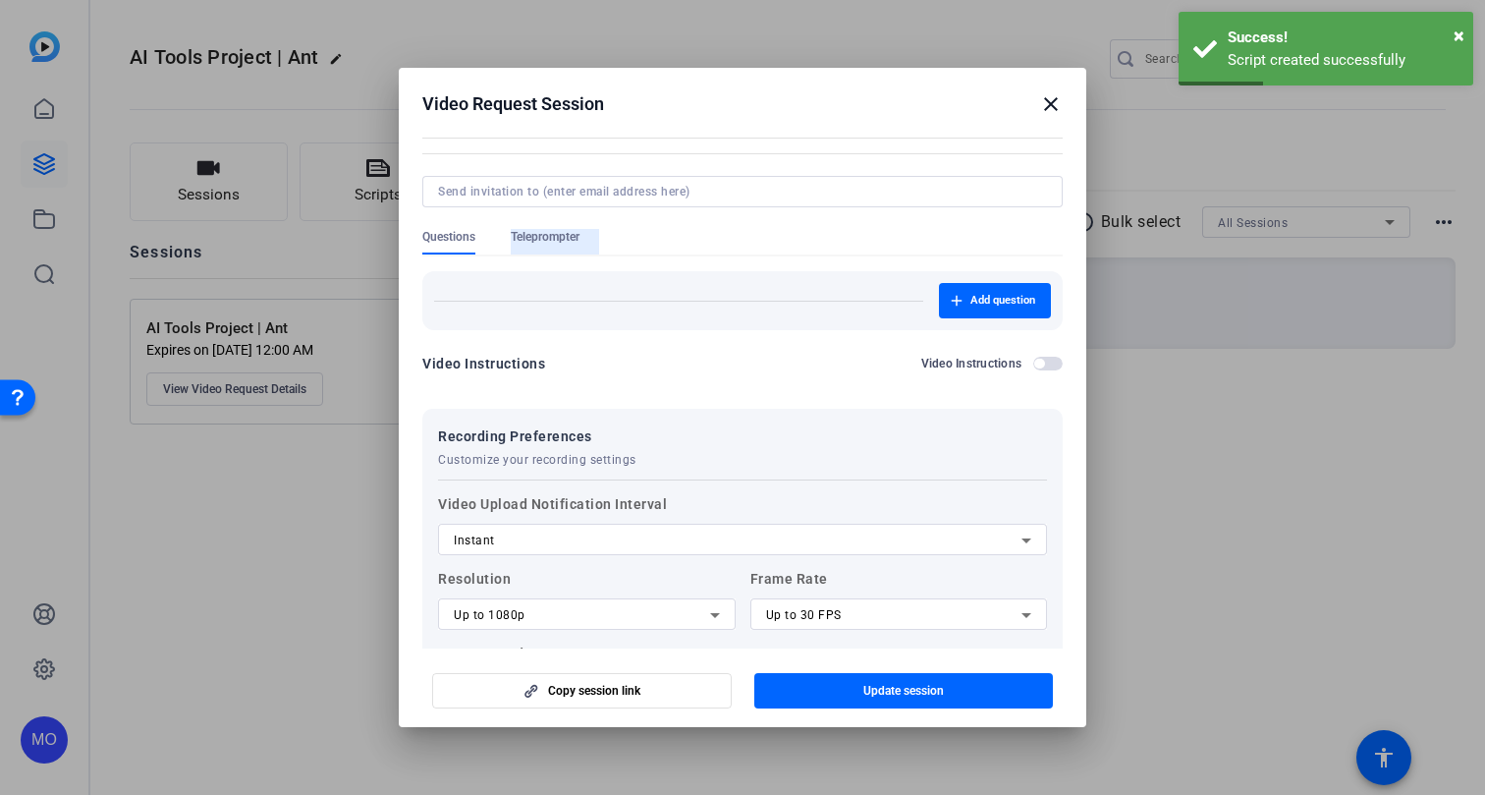
click at [539, 237] on span "Teleprompter" at bounding box center [545, 237] width 69 height 16
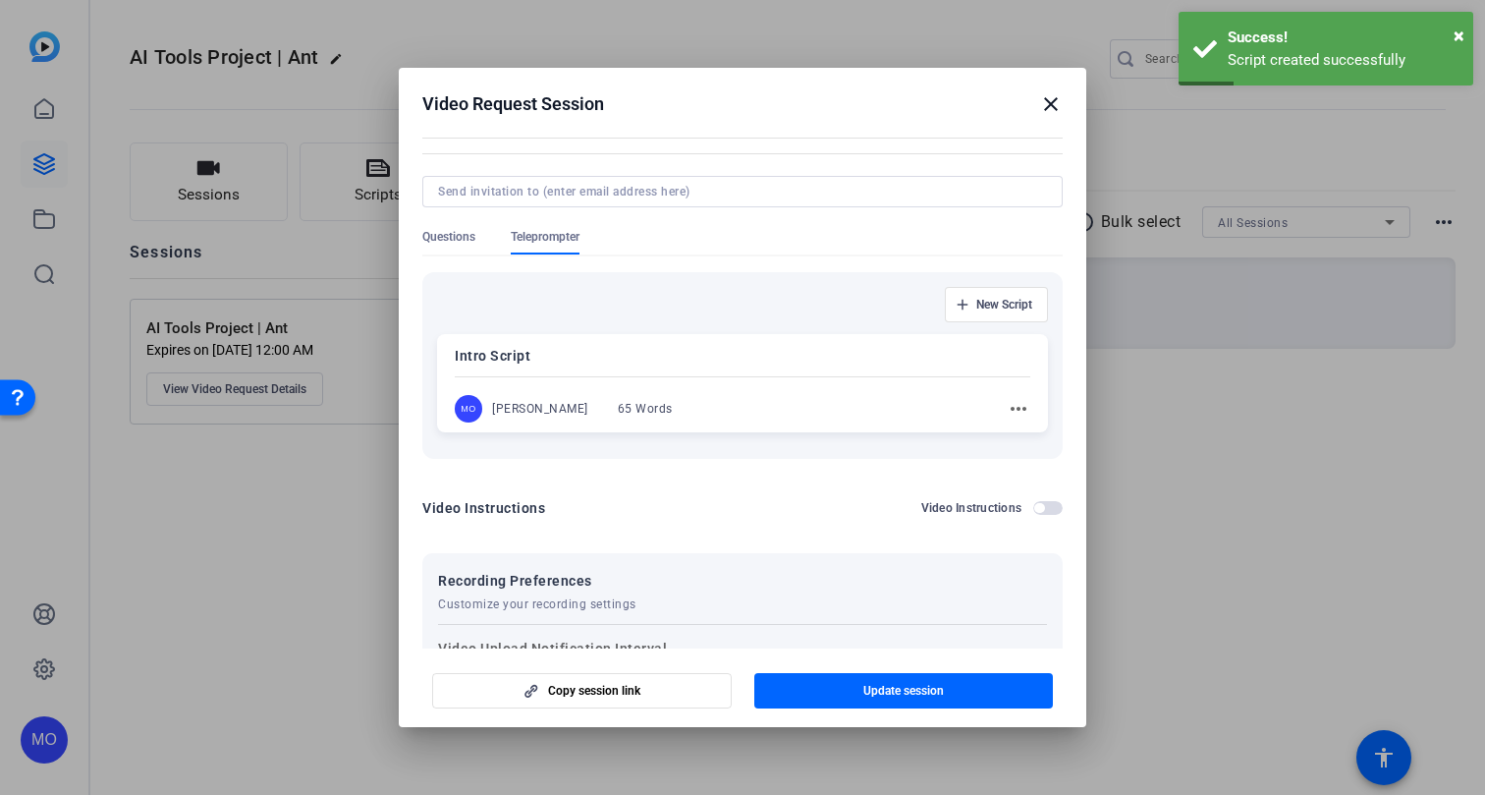
click at [662, 374] on div at bounding box center [743, 376] width 576 height 7
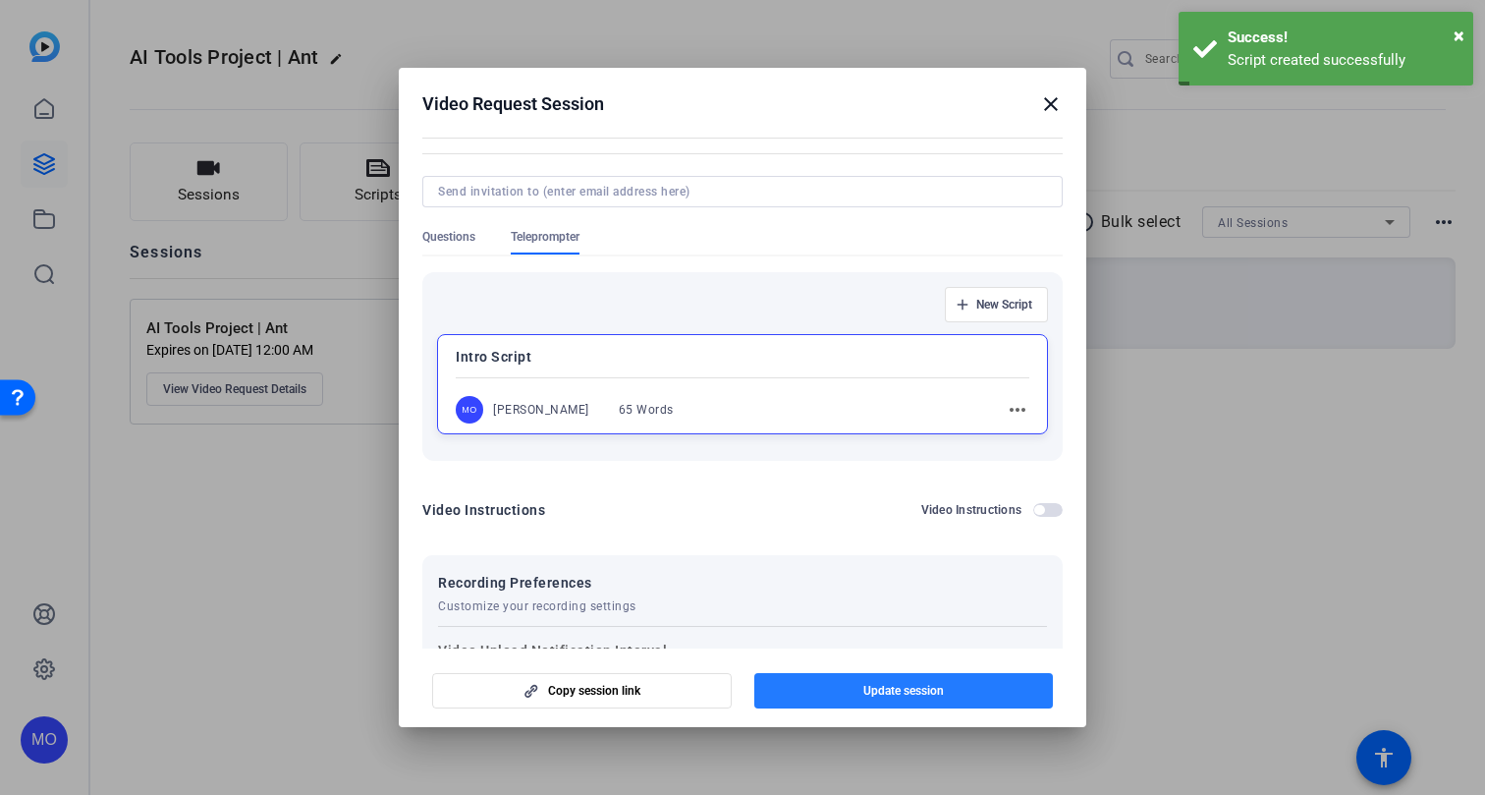
click at [927, 685] on span "Update session" at bounding box center [903, 691] width 81 height 16
